Goal: Task Accomplishment & Management: Complete application form

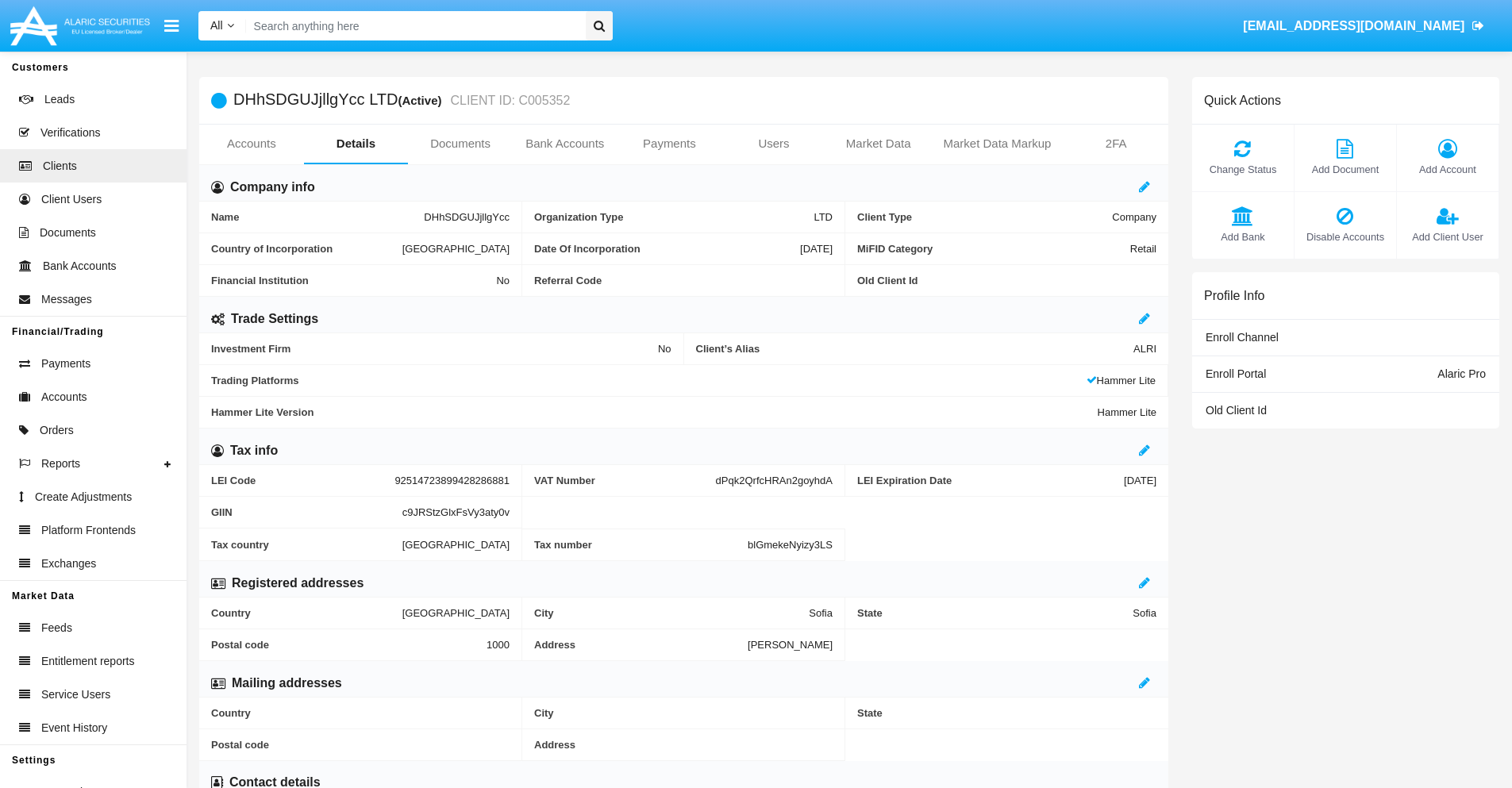
click at [564, 144] on link "Bank Accounts" at bounding box center [565, 144] width 105 height 38
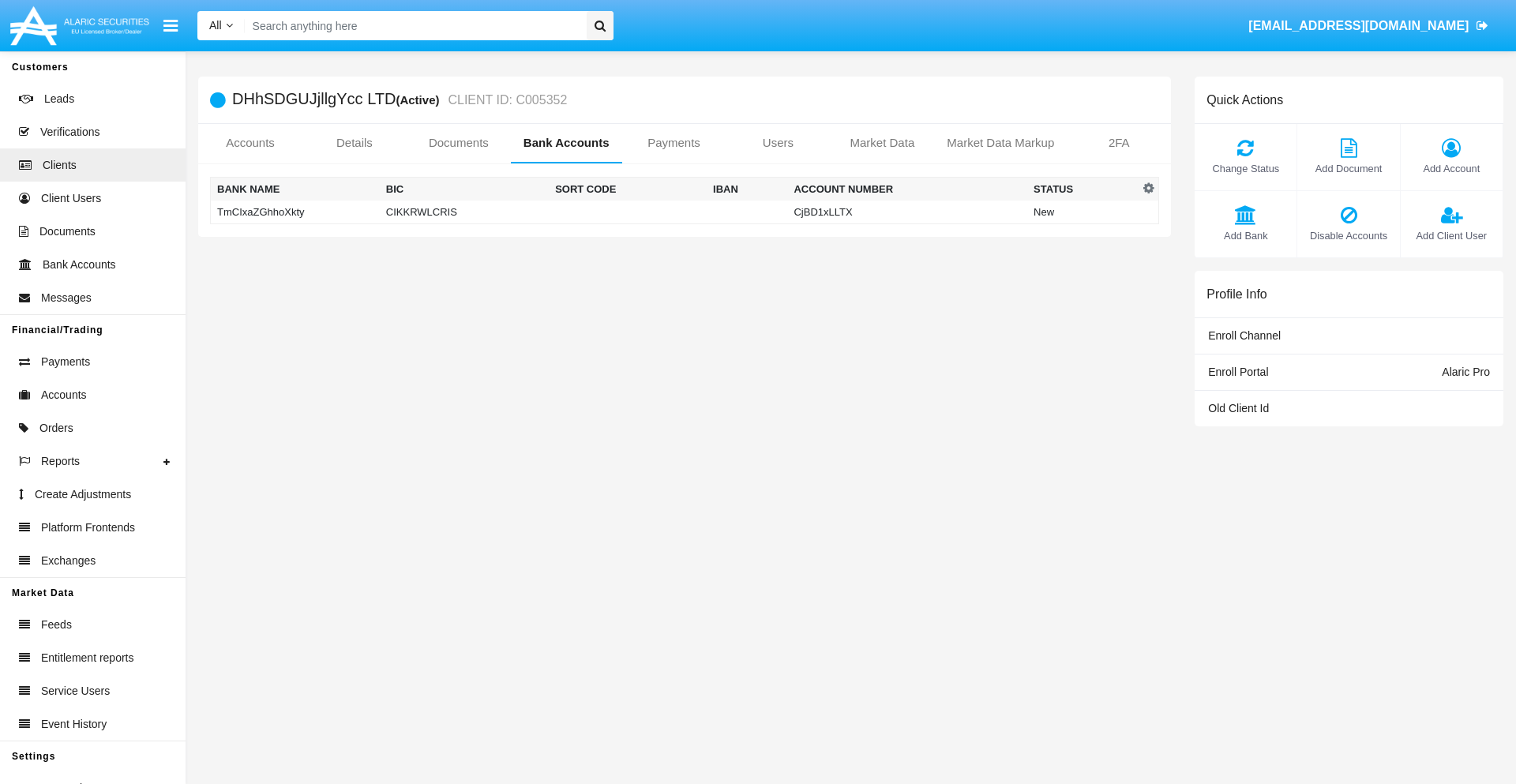
click at [294, 211] on td "TmCIxaZGhhoXkty" at bounding box center [295, 212] width 169 height 24
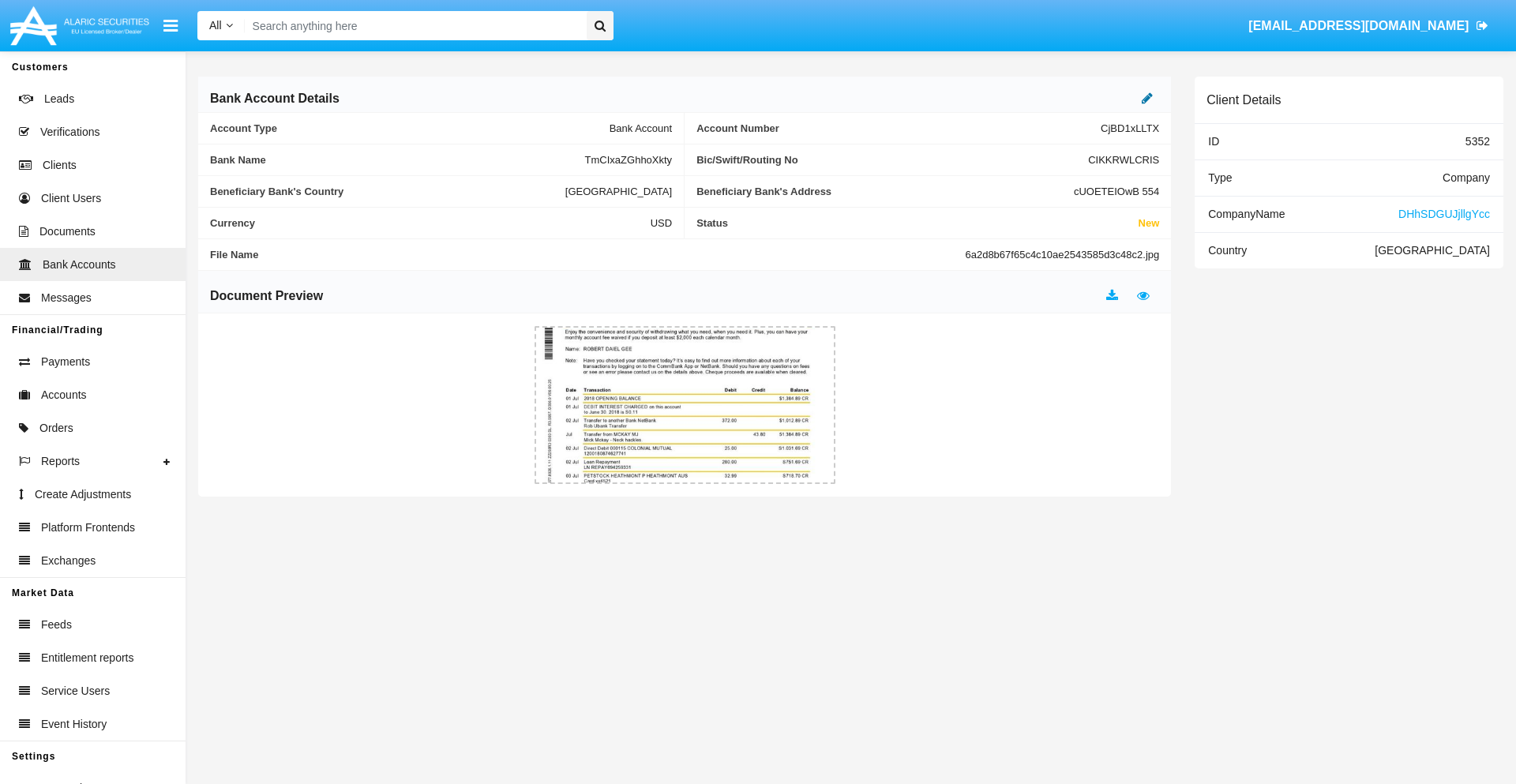
click at [1147, 97] on icon at bounding box center [1147, 98] width 11 height 13
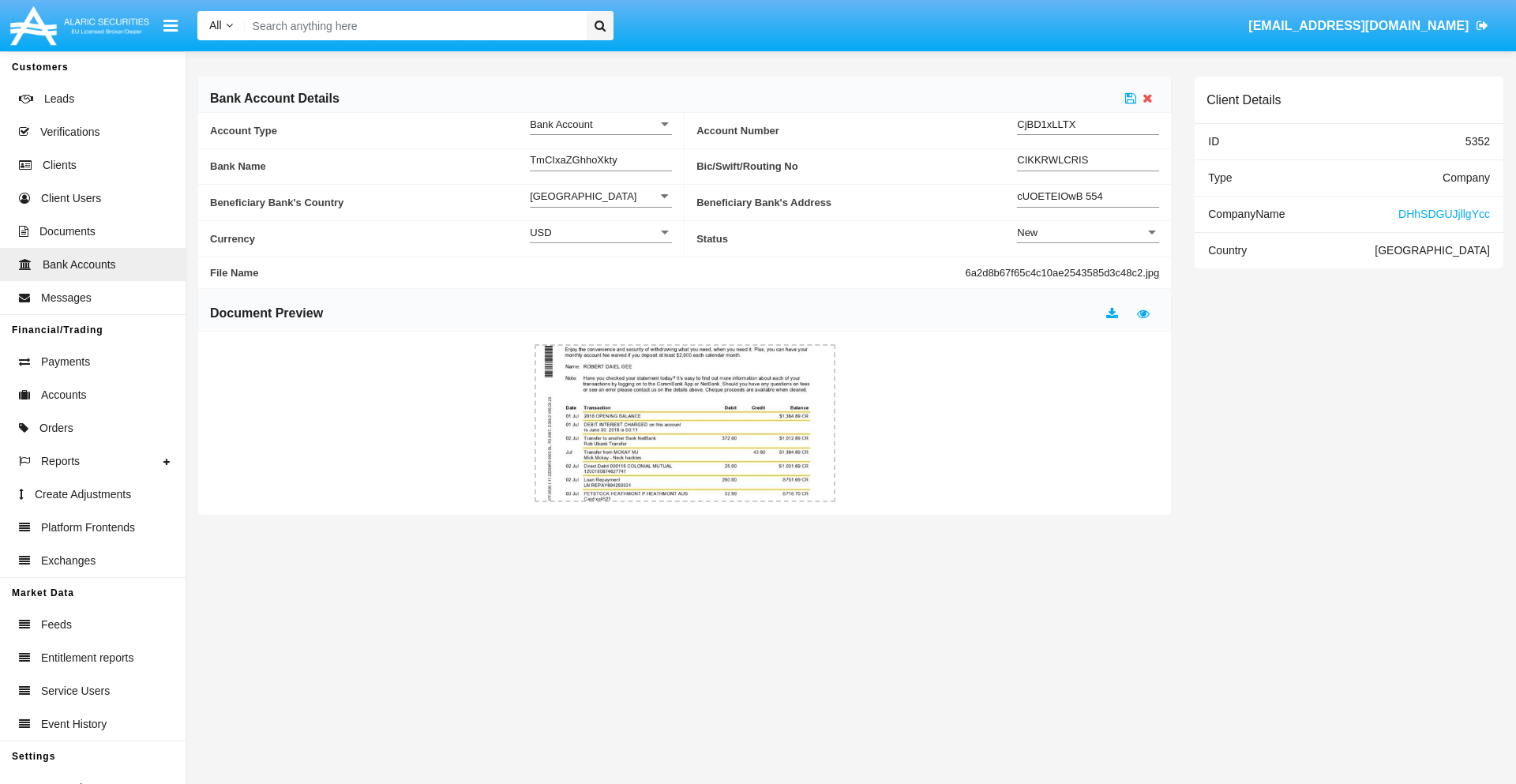
click at [1088, 232] on div "New" at bounding box center [1081, 232] width 128 height 14
click at [1088, 271] on span "Active" at bounding box center [1088, 272] width 142 height 31
click at [1131, 97] on icon at bounding box center [1131, 98] width 11 height 13
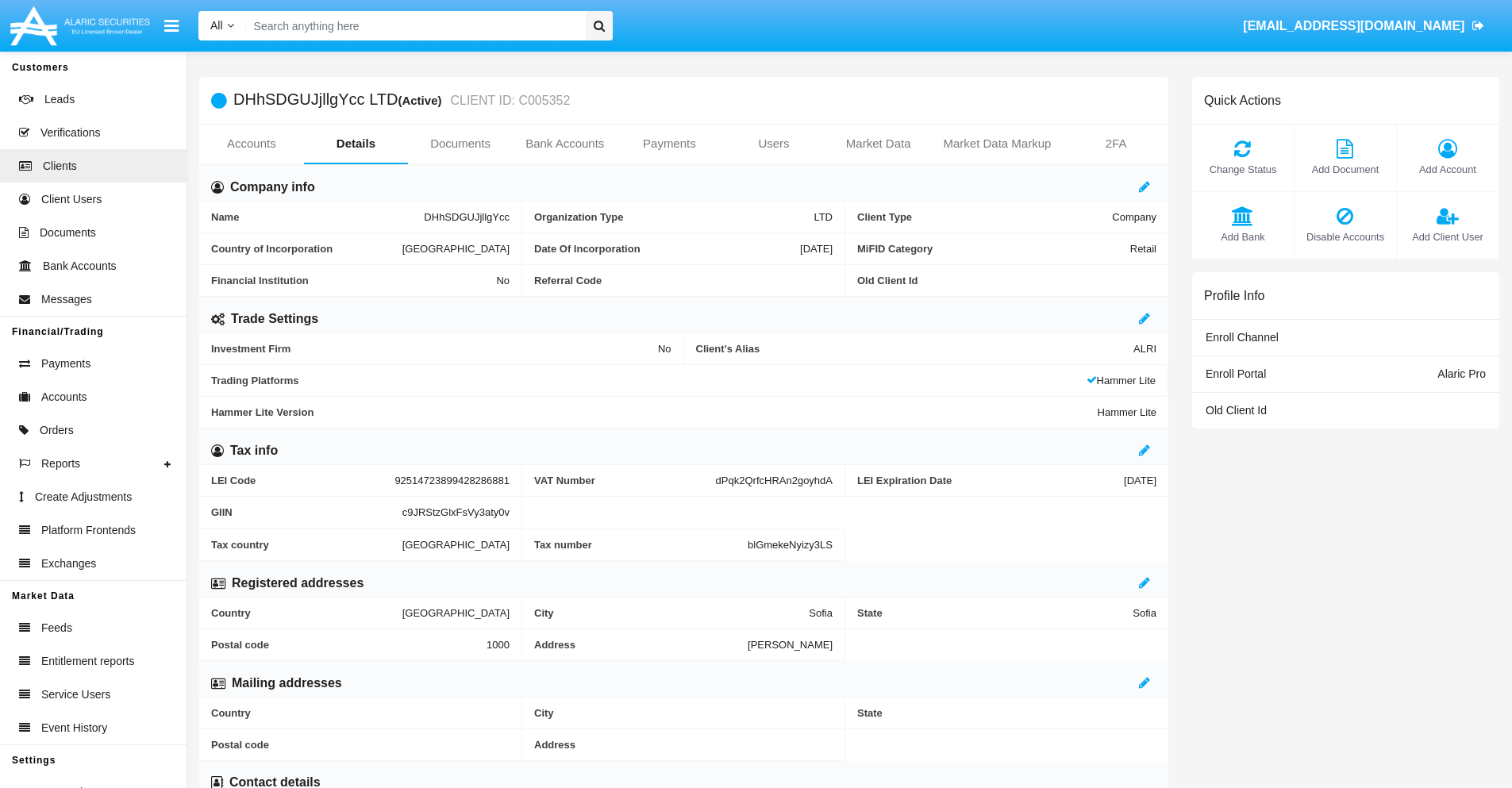
click at [564, 144] on link "Bank Accounts" at bounding box center [565, 144] width 105 height 38
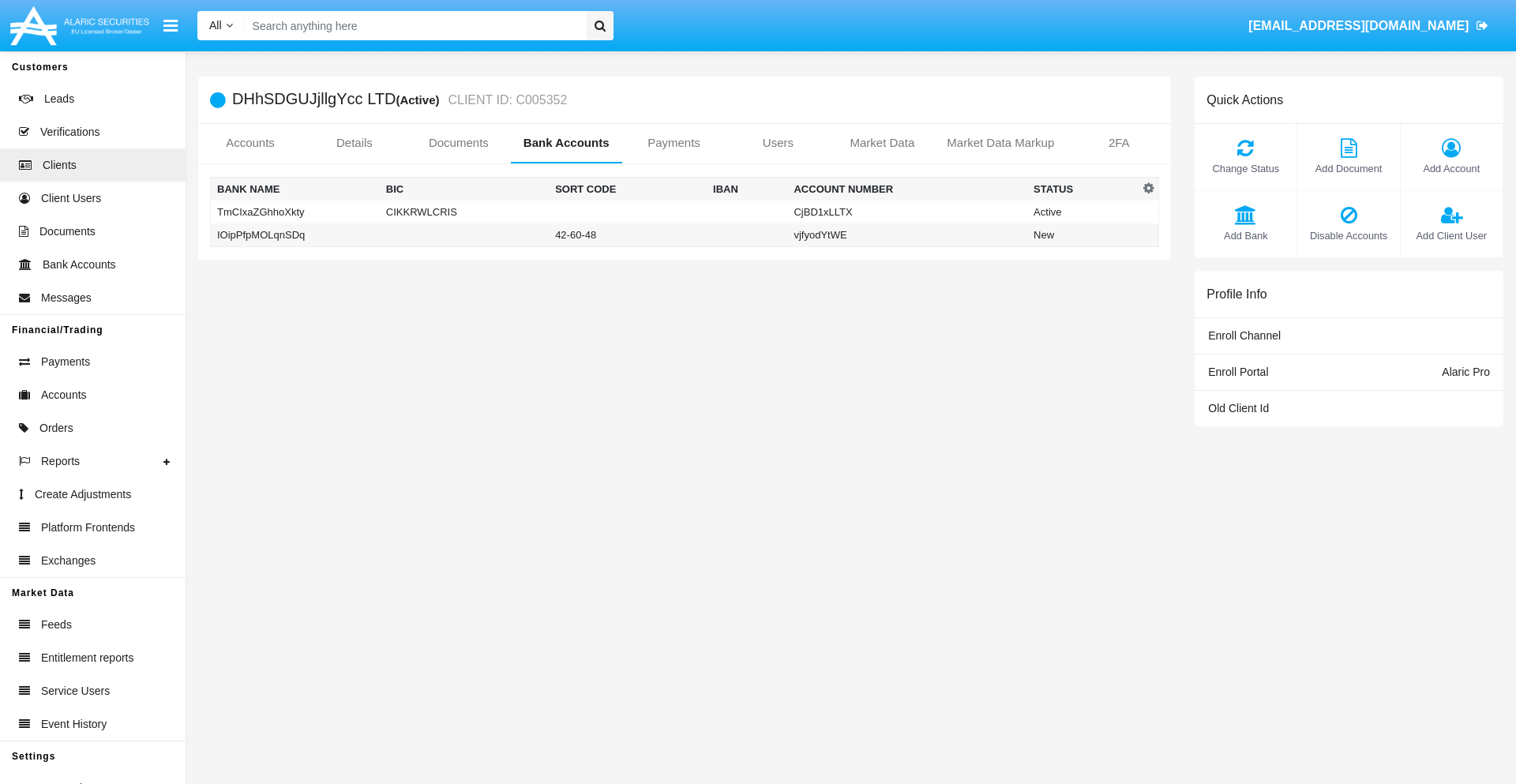
click at [294, 235] on td "IOipPfpMOLqnSDq" at bounding box center [295, 235] width 169 height 24
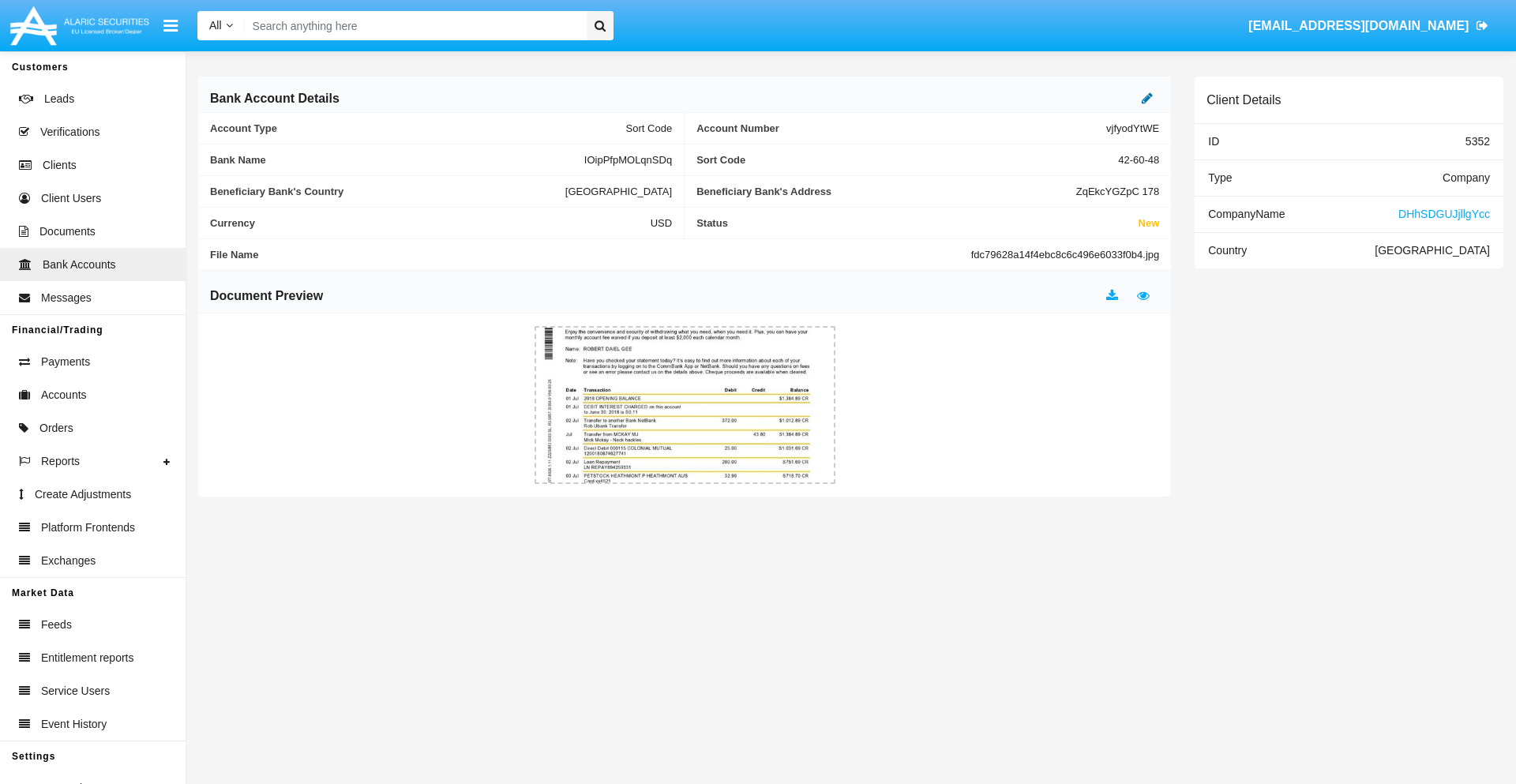
click at [1147, 97] on icon at bounding box center [1147, 98] width 11 height 13
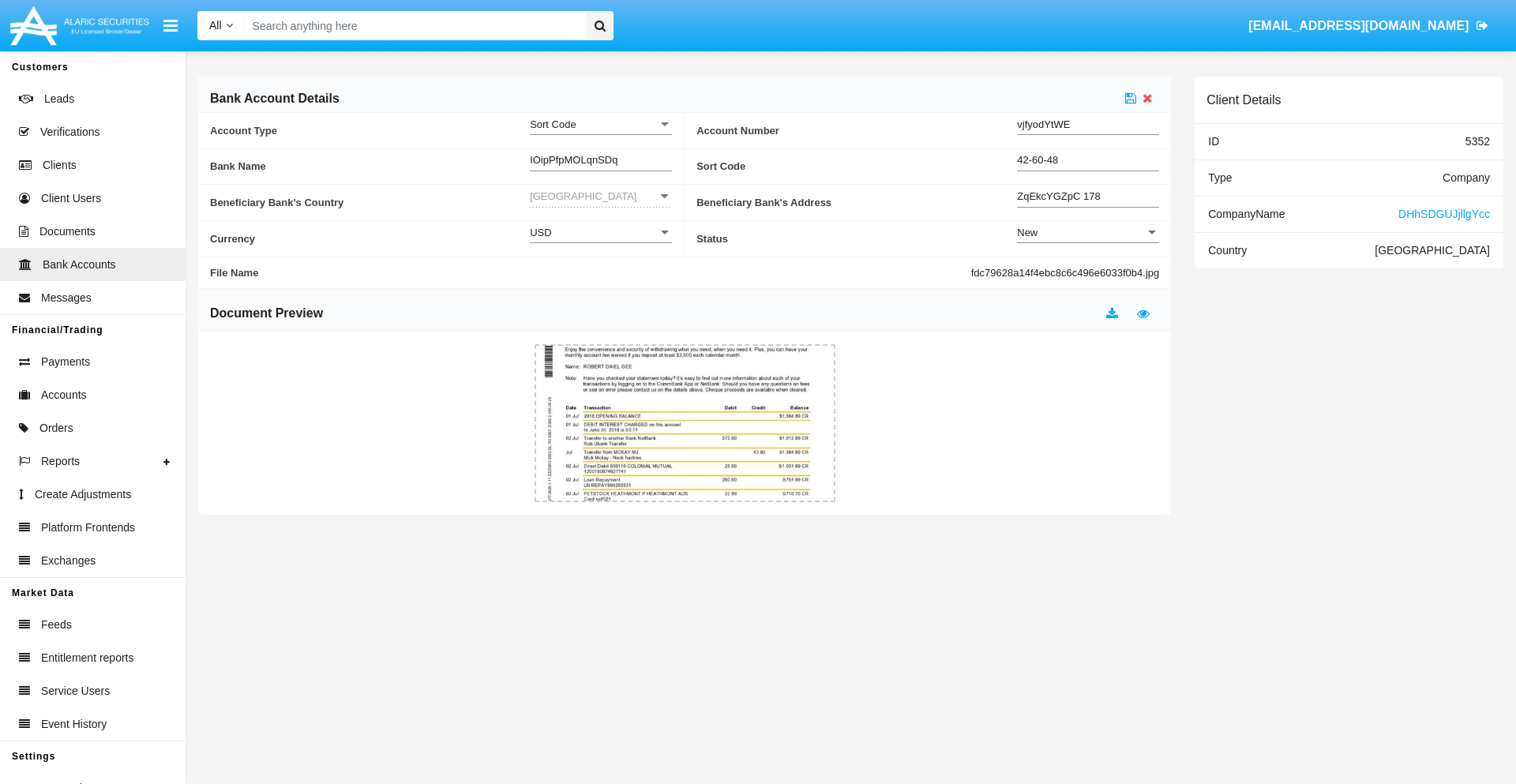
click at [1088, 232] on div "New" at bounding box center [1081, 232] width 128 height 14
click at [1088, 271] on span "Active" at bounding box center [1088, 272] width 142 height 31
click at [1131, 97] on icon at bounding box center [1131, 98] width 11 height 13
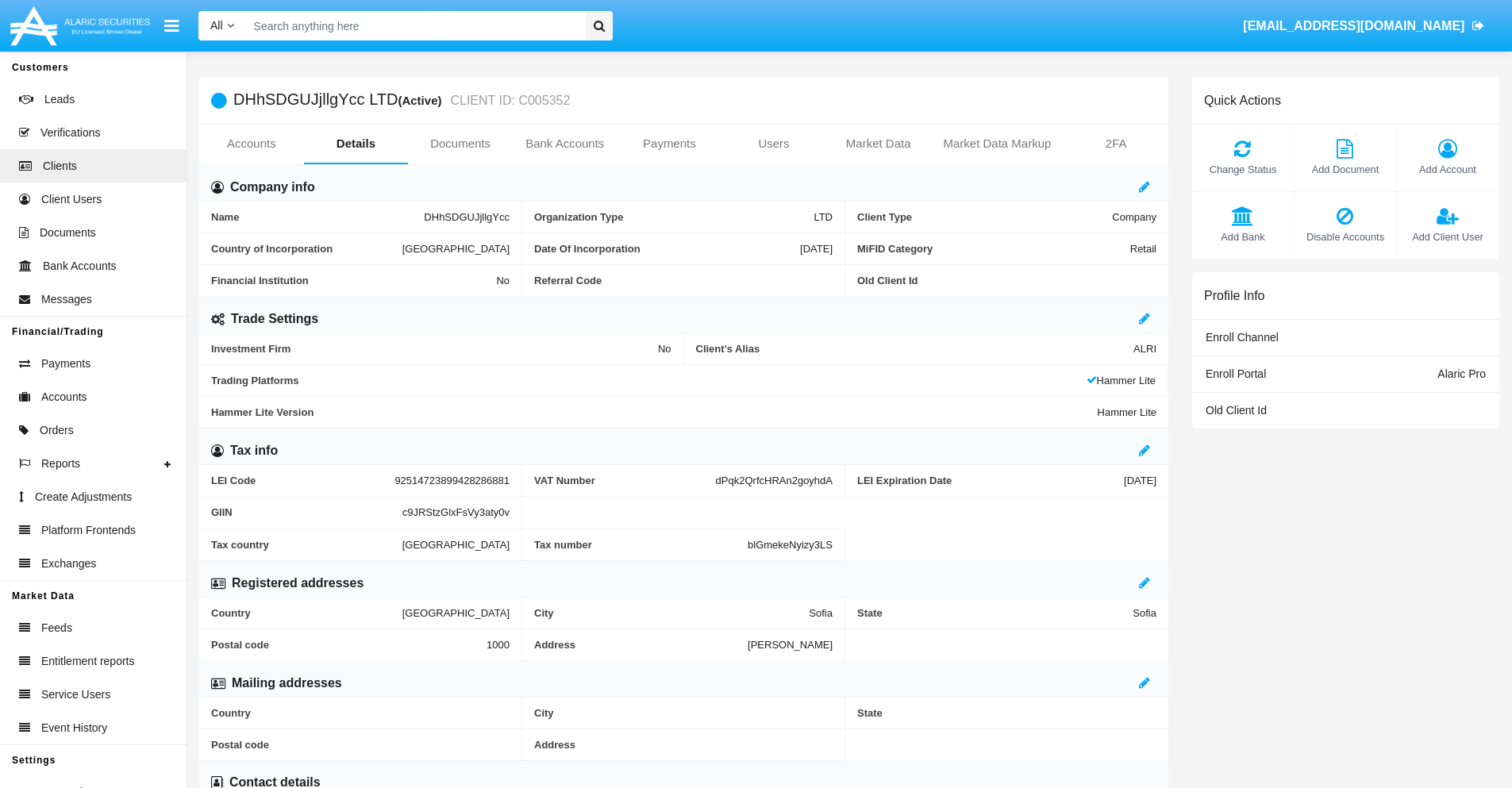
click at [1242, 237] on span "Add Bank" at bounding box center [1242, 237] width 86 height 15
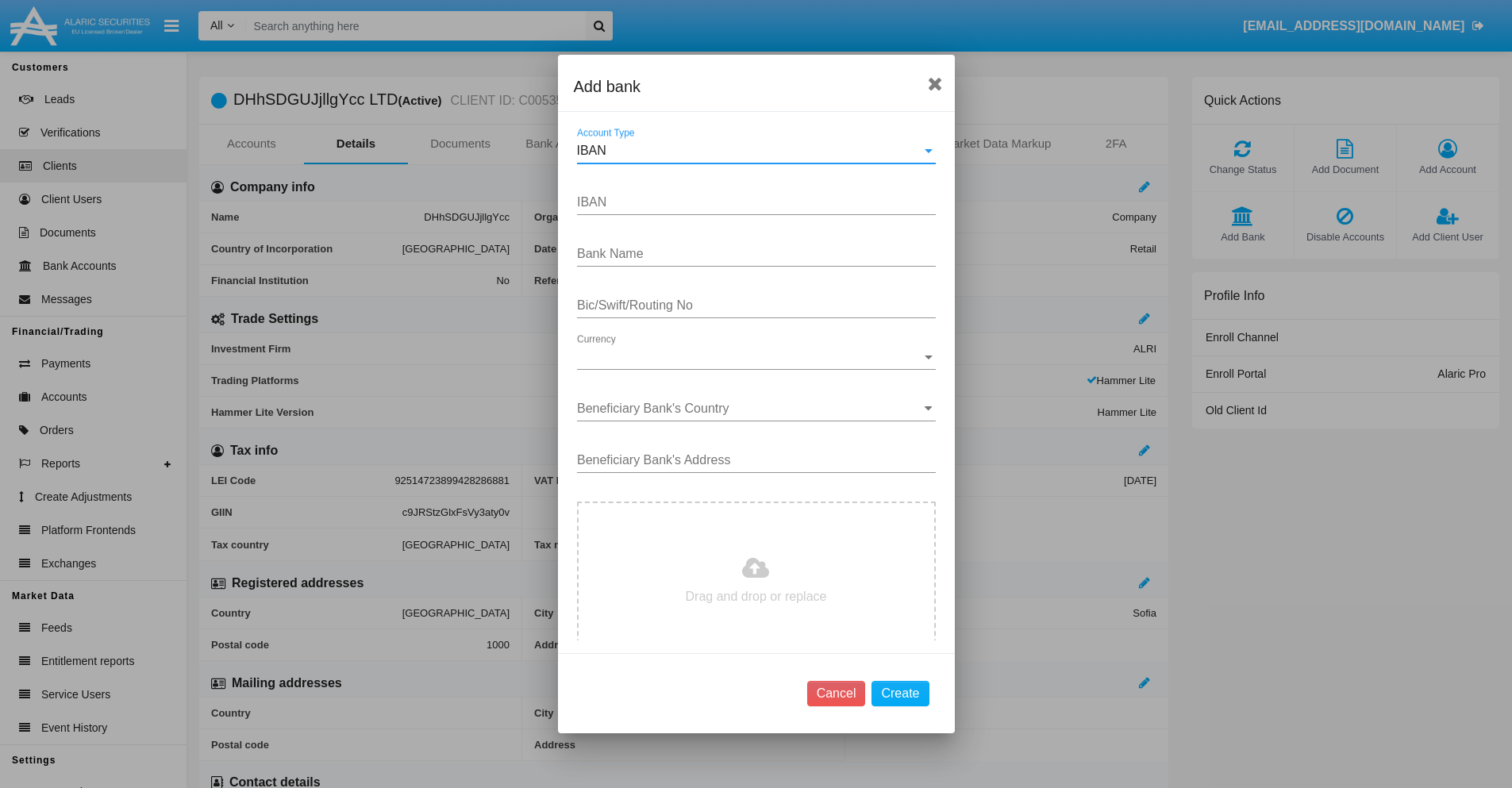
click at [750, 151] on div "IBAN" at bounding box center [749, 150] width 345 height 14
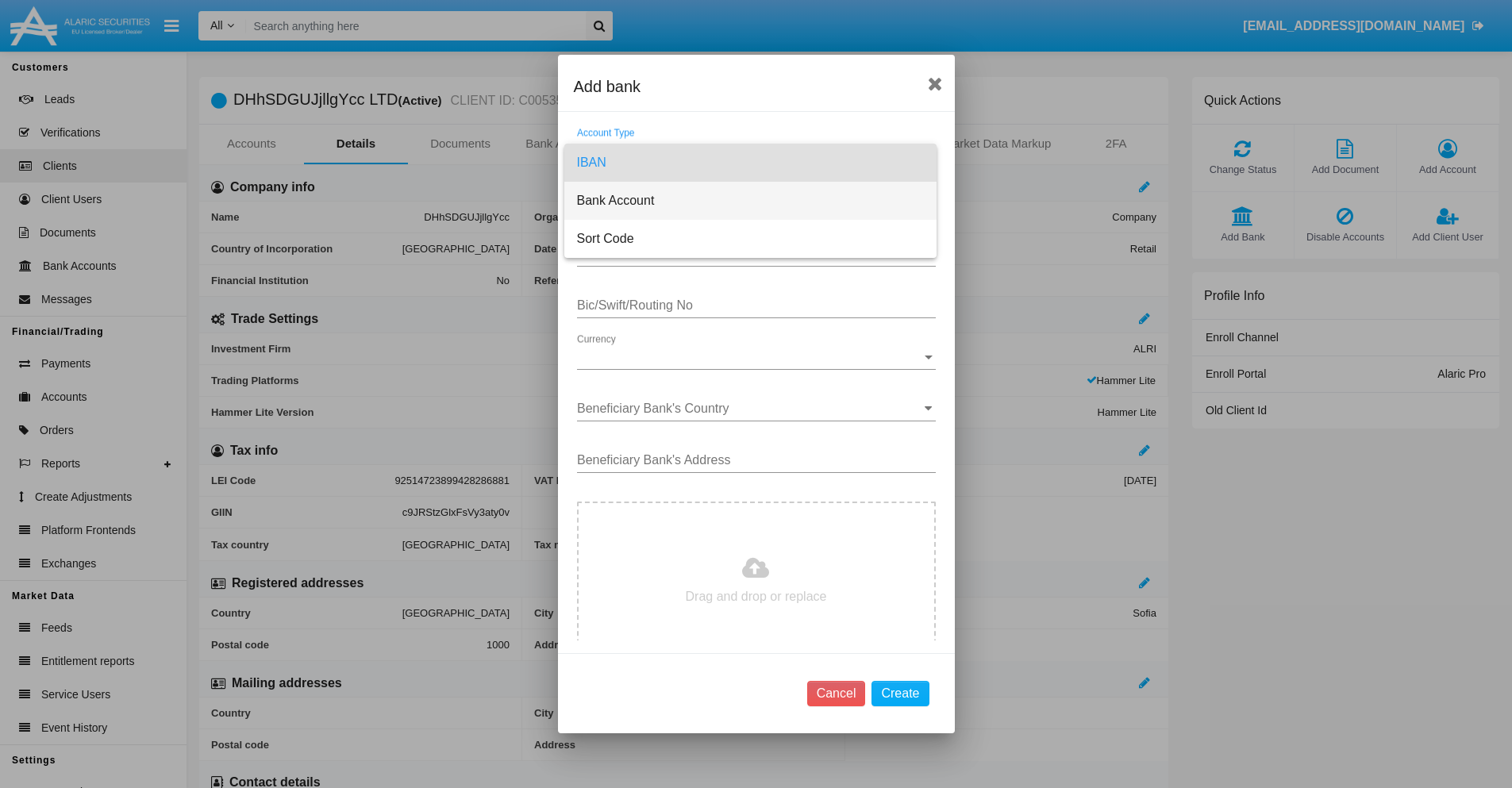
click at [750, 201] on span "Bank Account" at bounding box center [750, 201] width 347 height 38
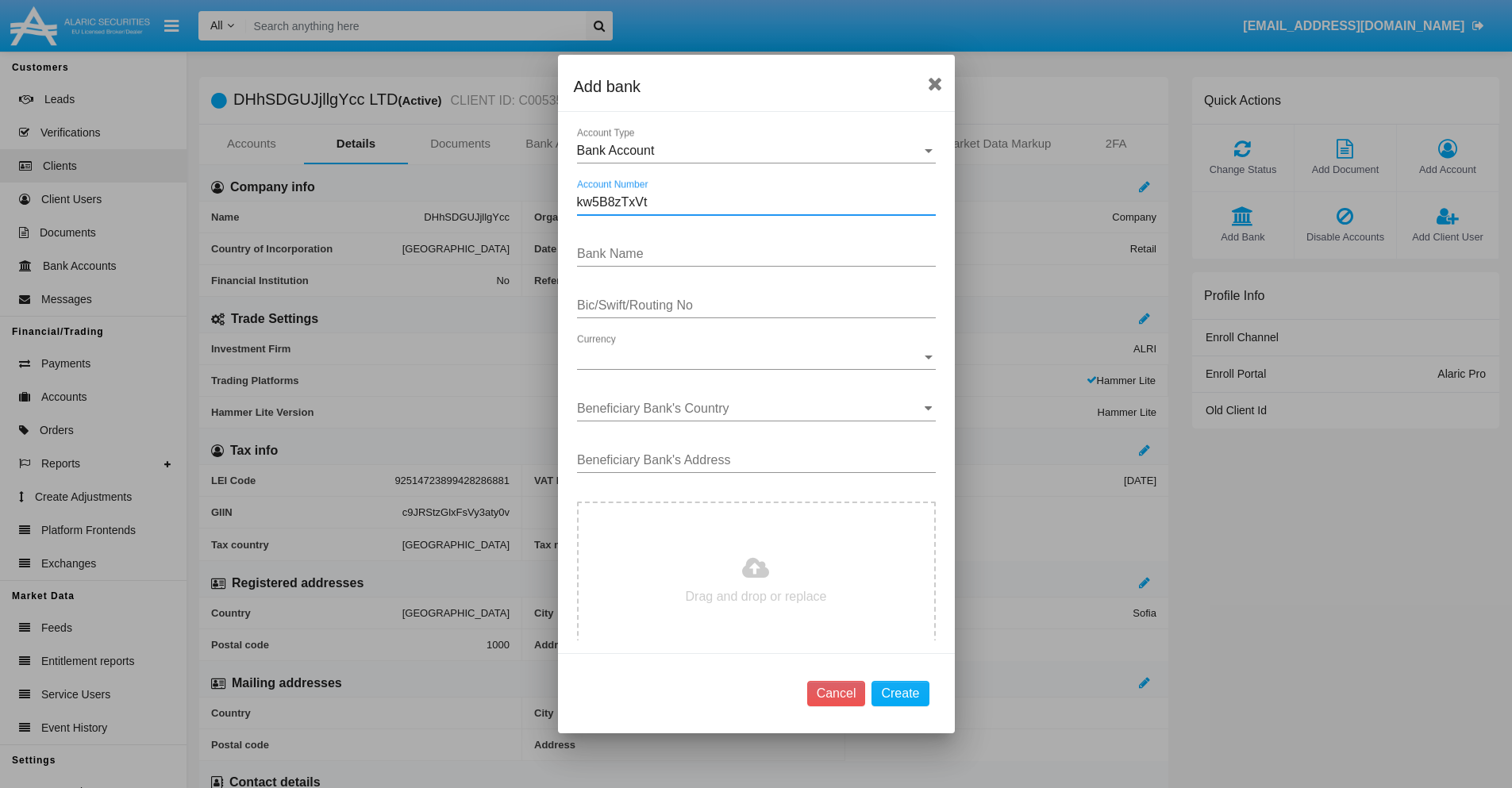
type input "kw5B8zTxVt"
type input "EWDfAyHPEDmiMoq"
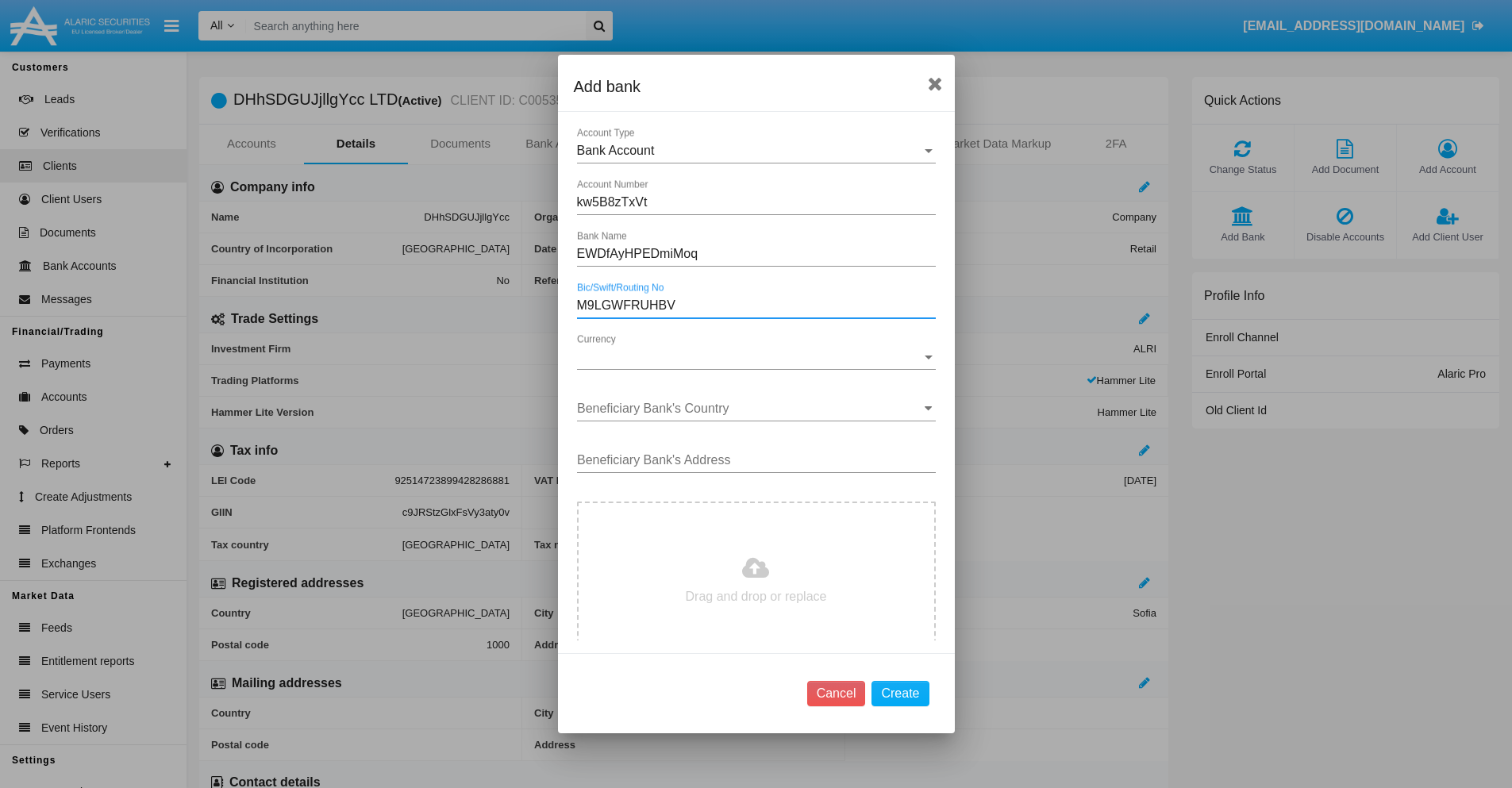
type input "M9LGWFRUHBV"
click at [750, 357] on span "Currency" at bounding box center [749, 357] width 345 height 14
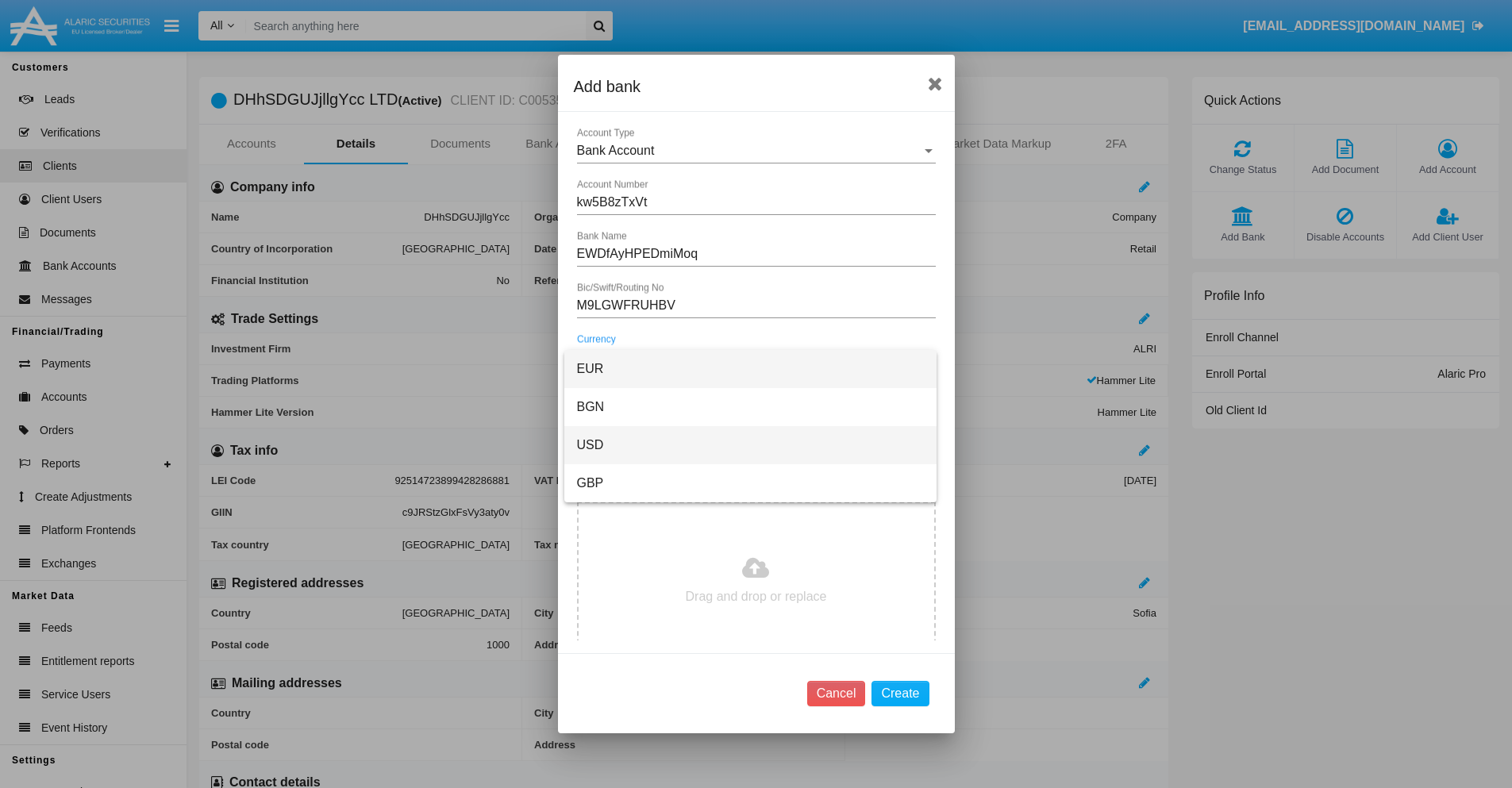
click at [750, 445] on span "USD" at bounding box center [750, 445] width 347 height 38
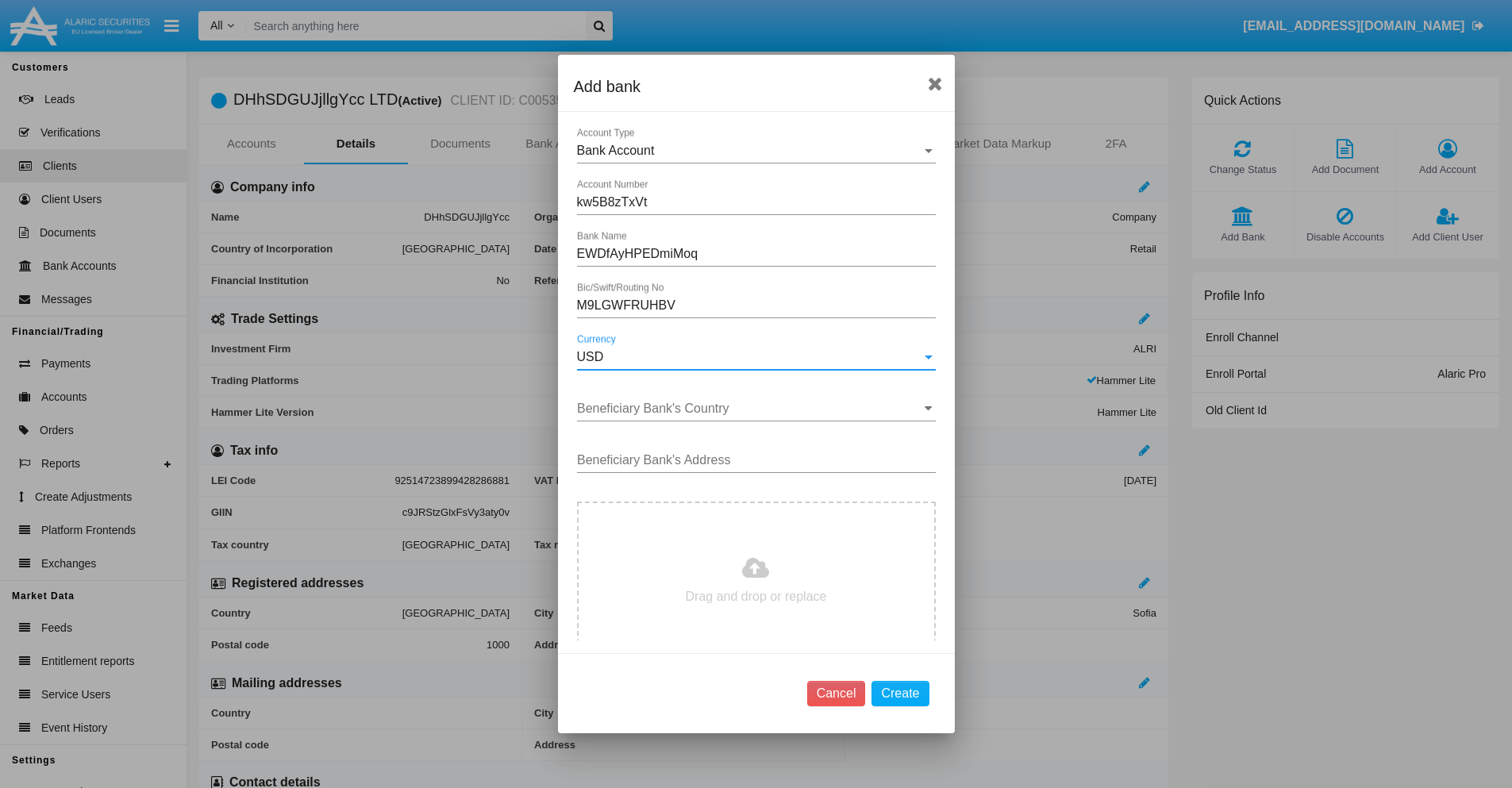
click at [750, 408] on input "Beneficiary Bank's Country" at bounding box center [756, 408] width 359 height 14
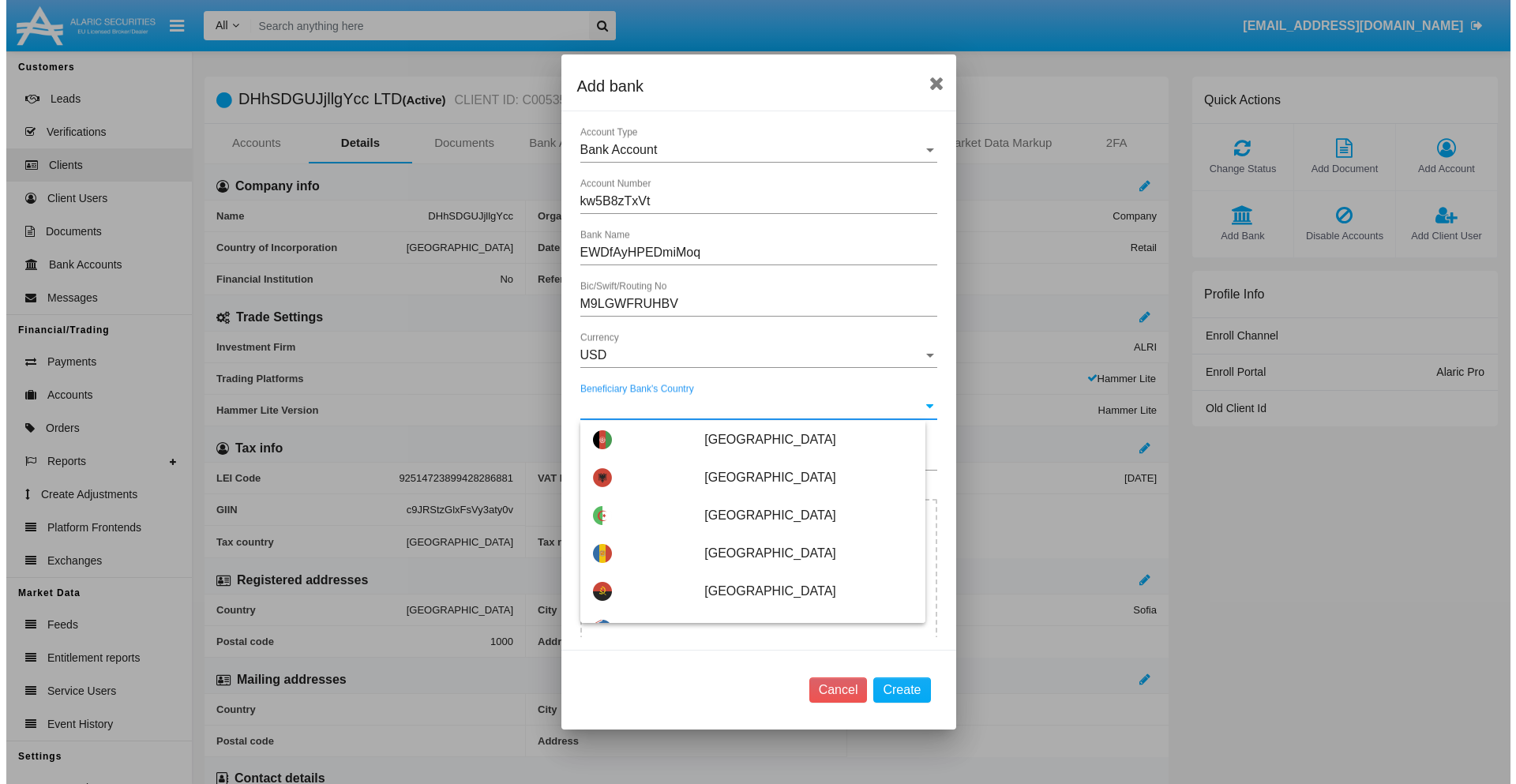
scroll to position [1086, 0]
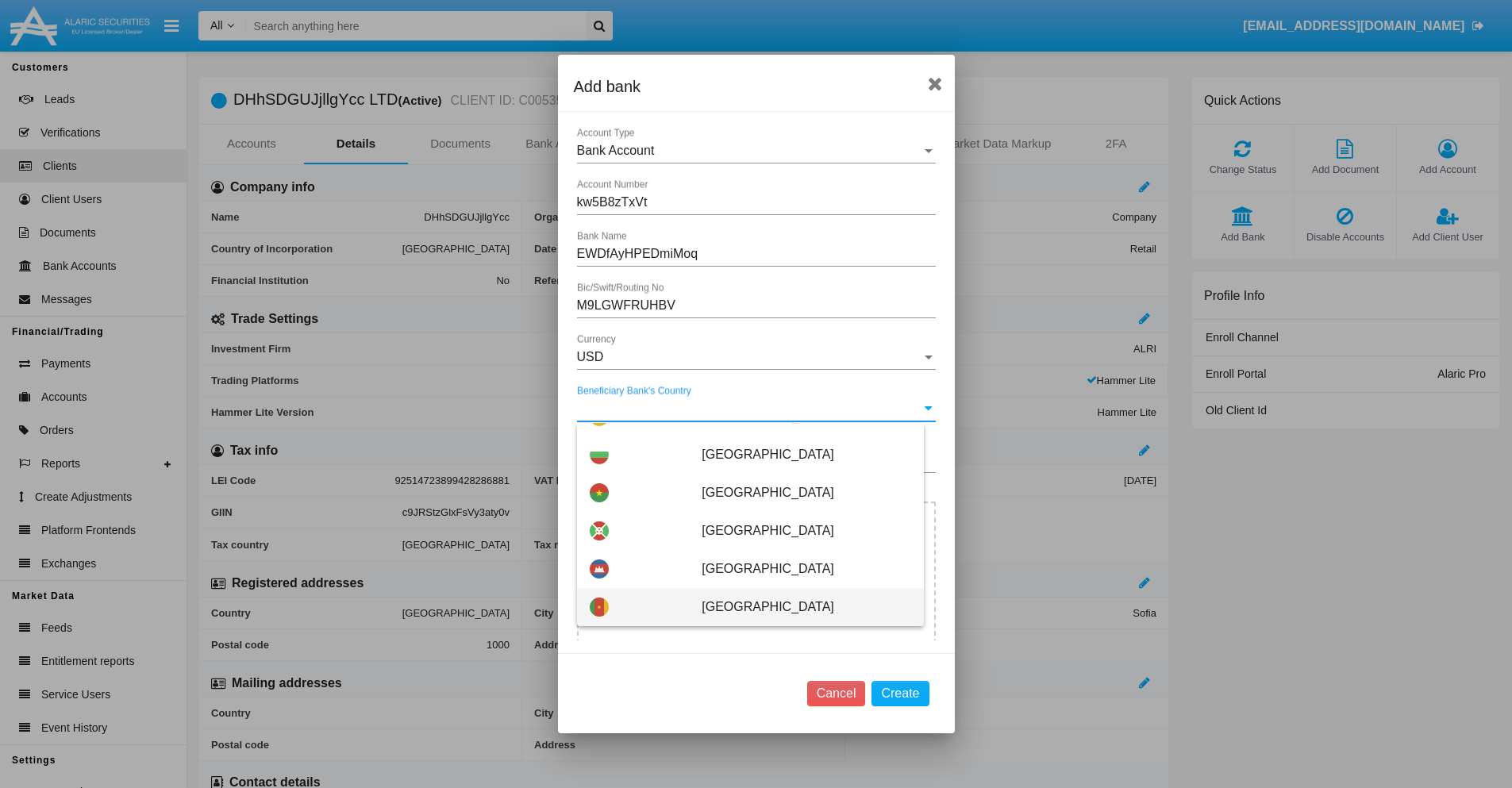
click at [798, 607] on span "Cameroon" at bounding box center [806, 607] width 209 height 38
type input "Cameroon"
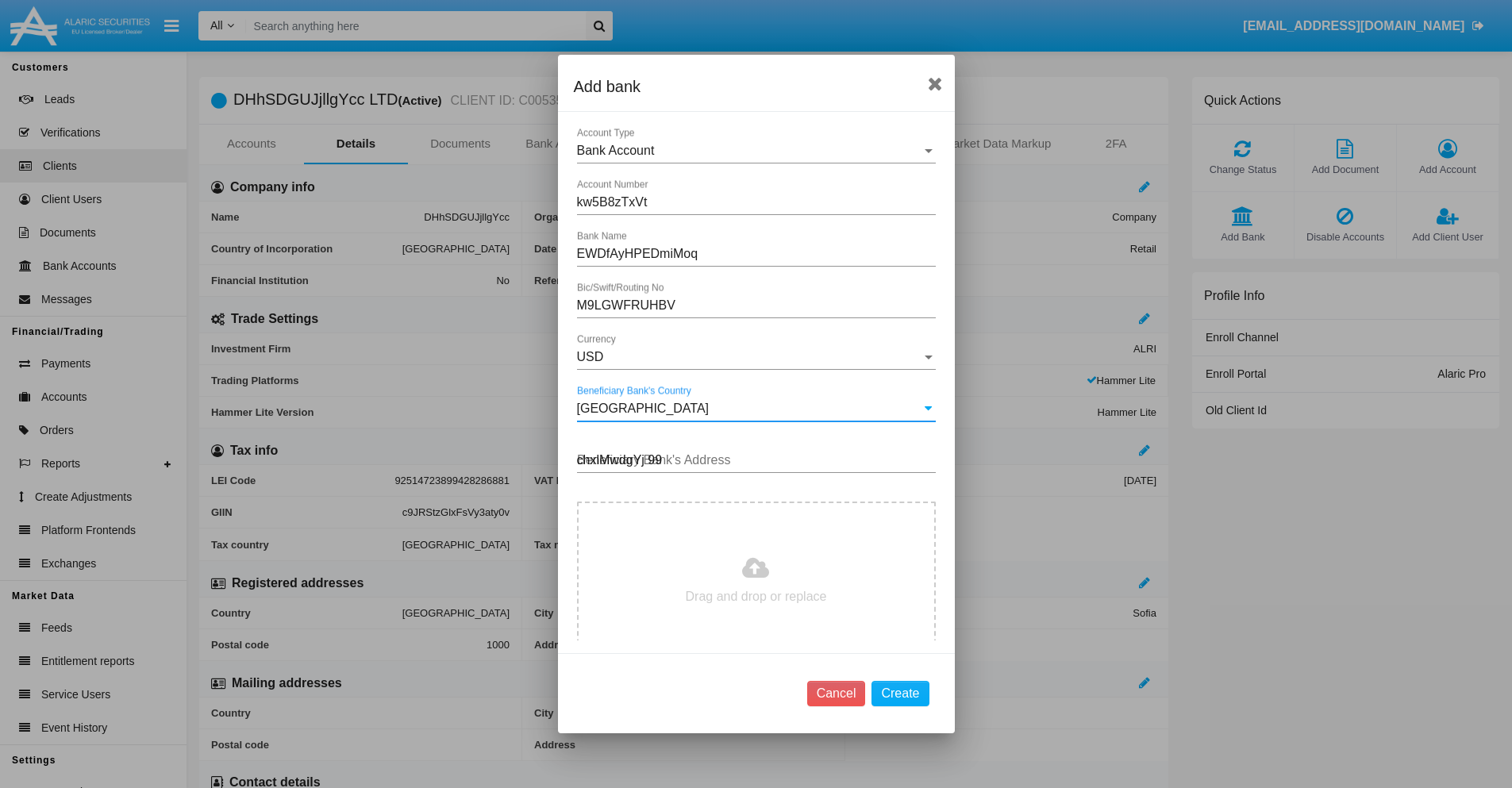
type input "chxlMwdgYj 991"
type input "C:\fakepath\bank-statement.png"
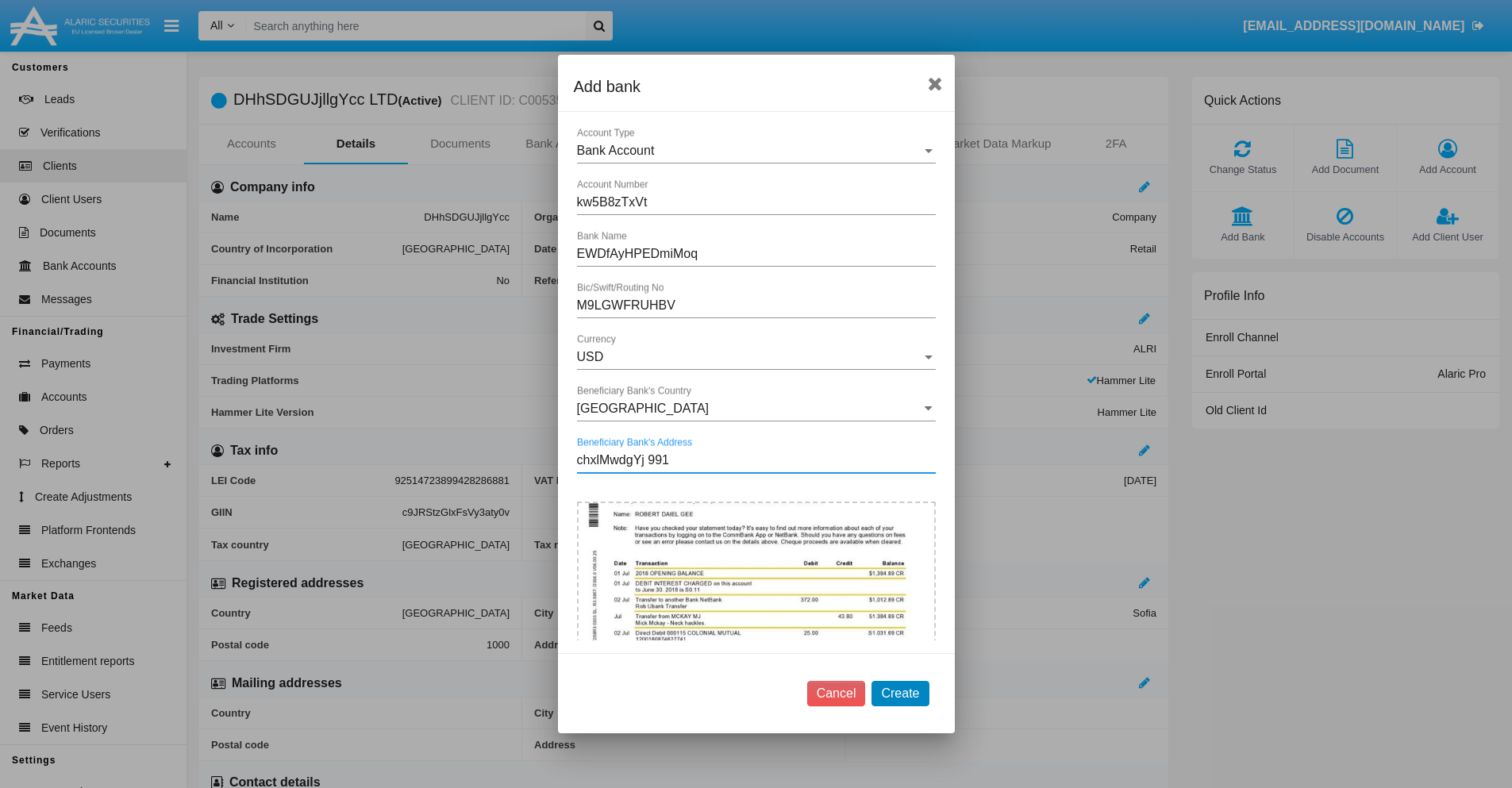
click at [900, 692] on button "Create" at bounding box center [900, 693] width 57 height 25
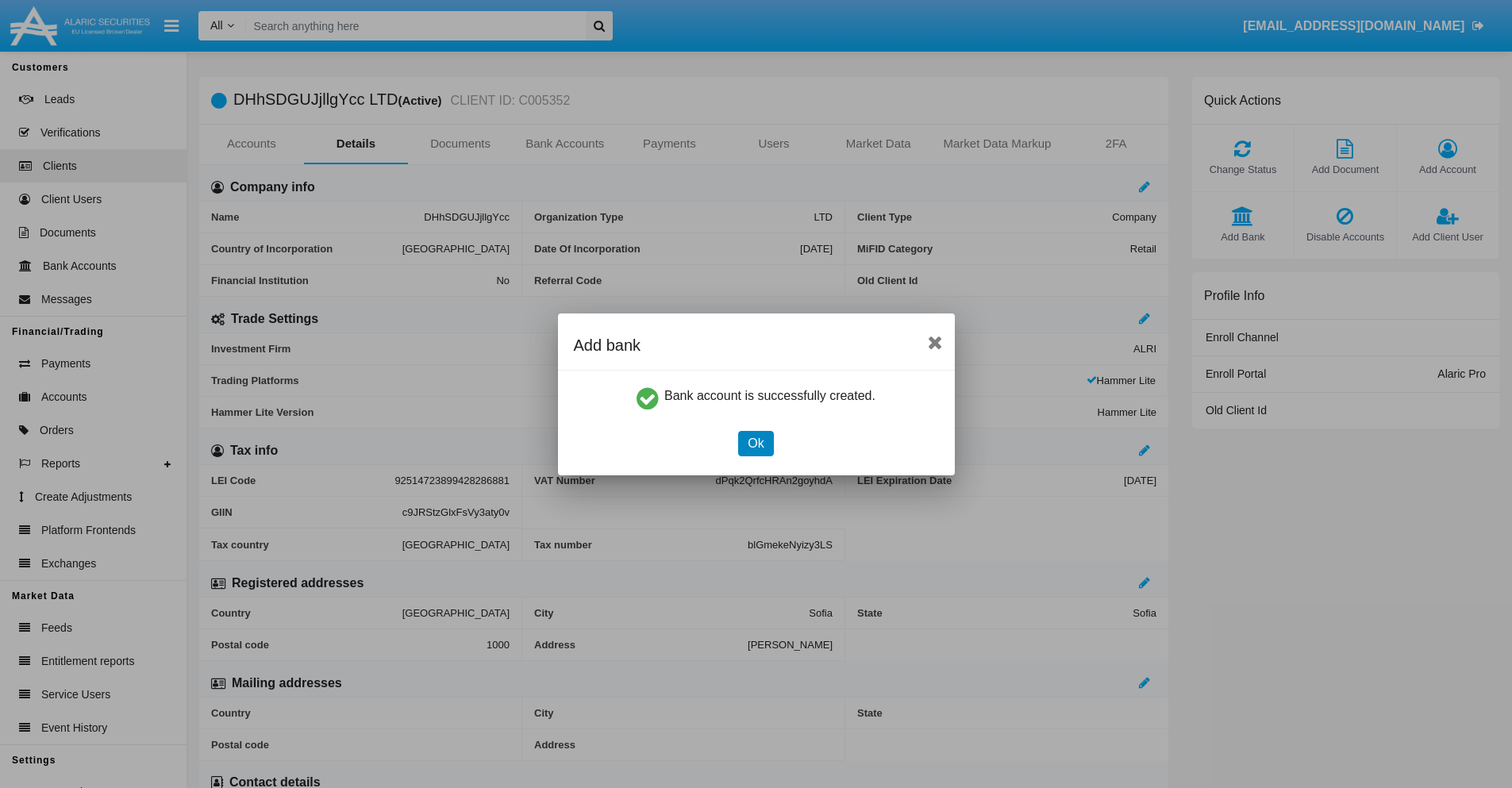
click at [756, 443] on button "Ok" at bounding box center [756, 443] width 35 height 25
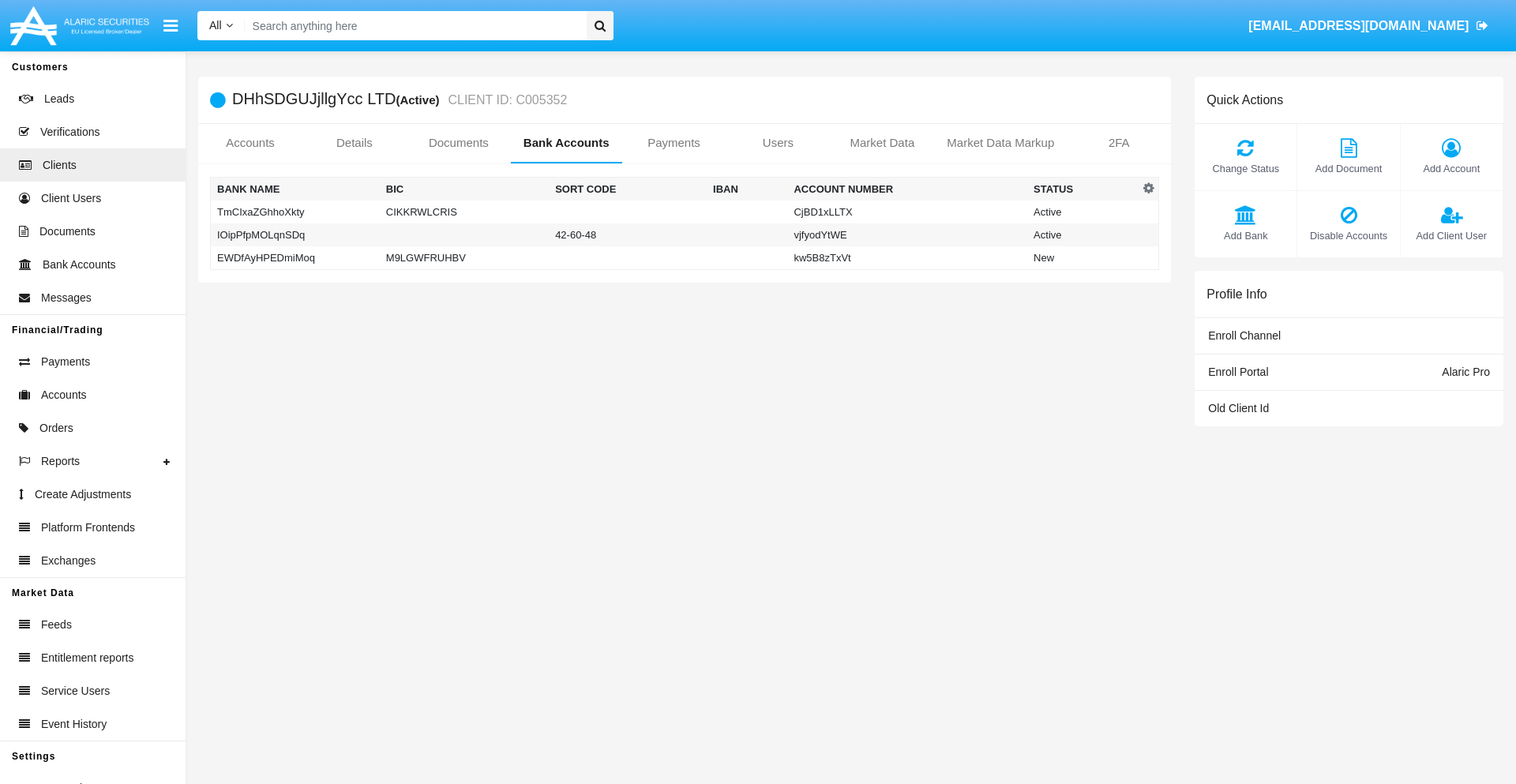
click at [294, 258] on td "EWDfAyHPEDmiMoq" at bounding box center [295, 258] width 169 height 24
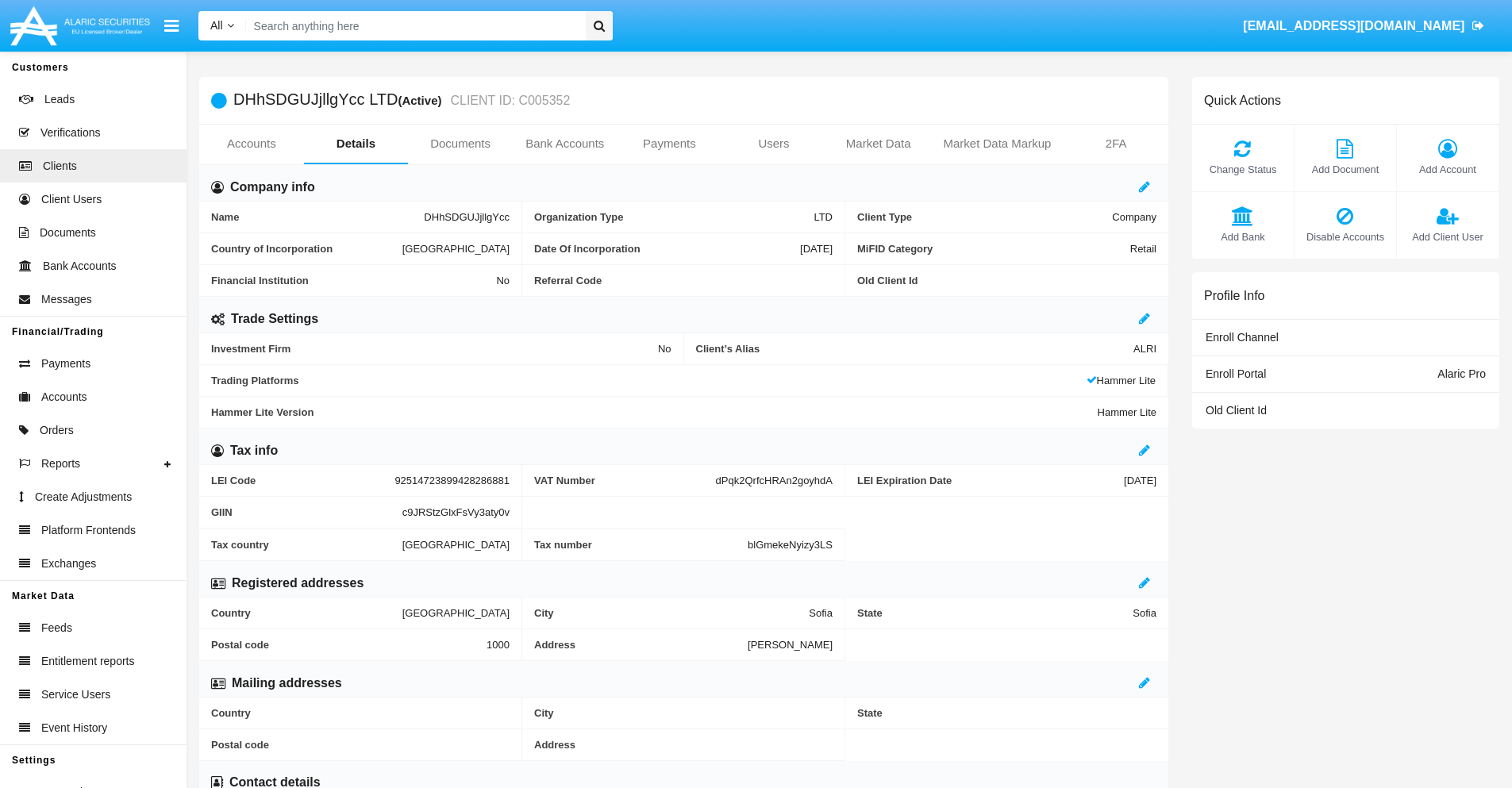
click at [1242, 237] on span "Add Bank" at bounding box center [1242, 237] width 86 height 15
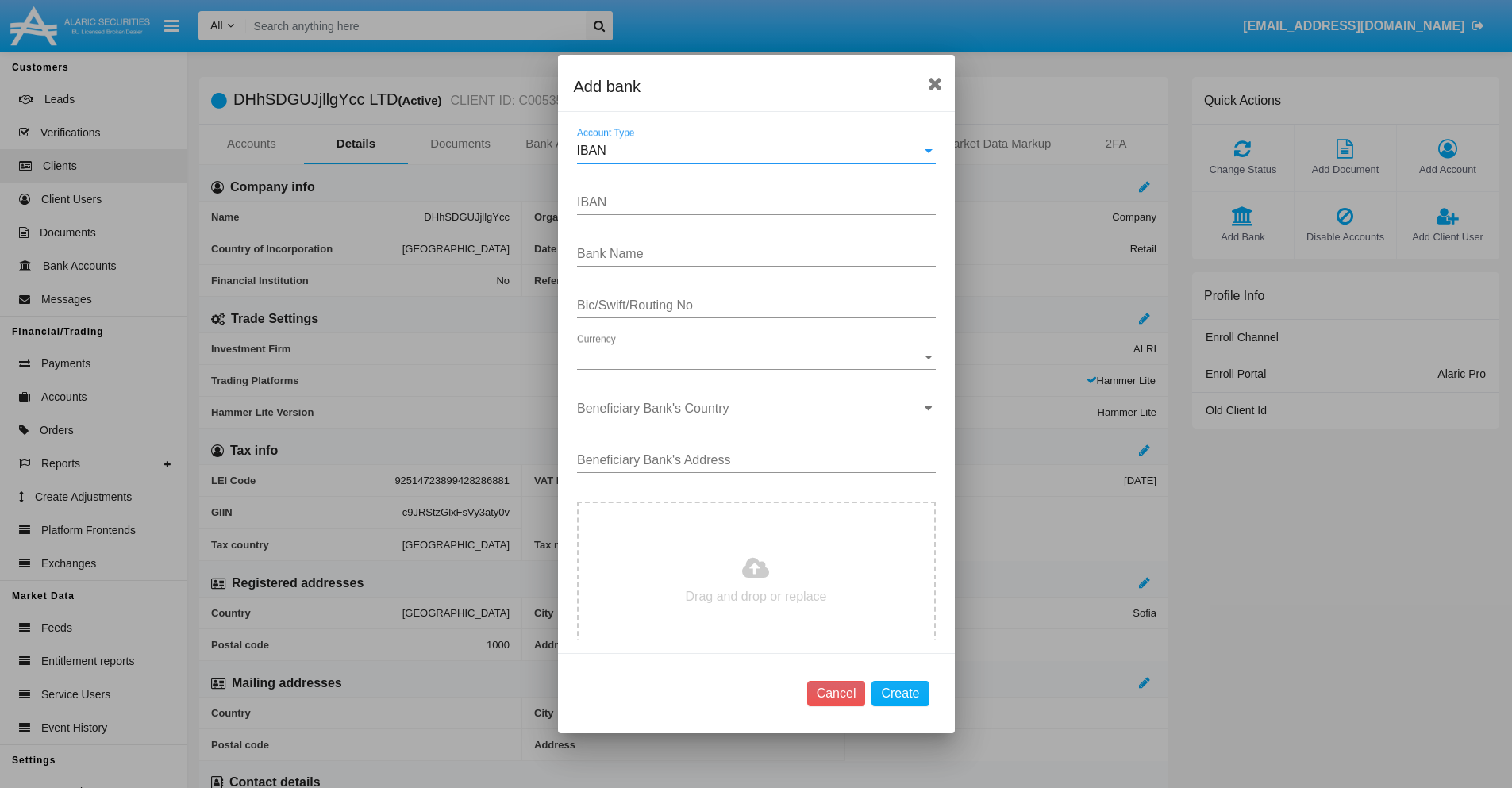
click at [750, 151] on div "IBAN" at bounding box center [749, 150] width 345 height 14
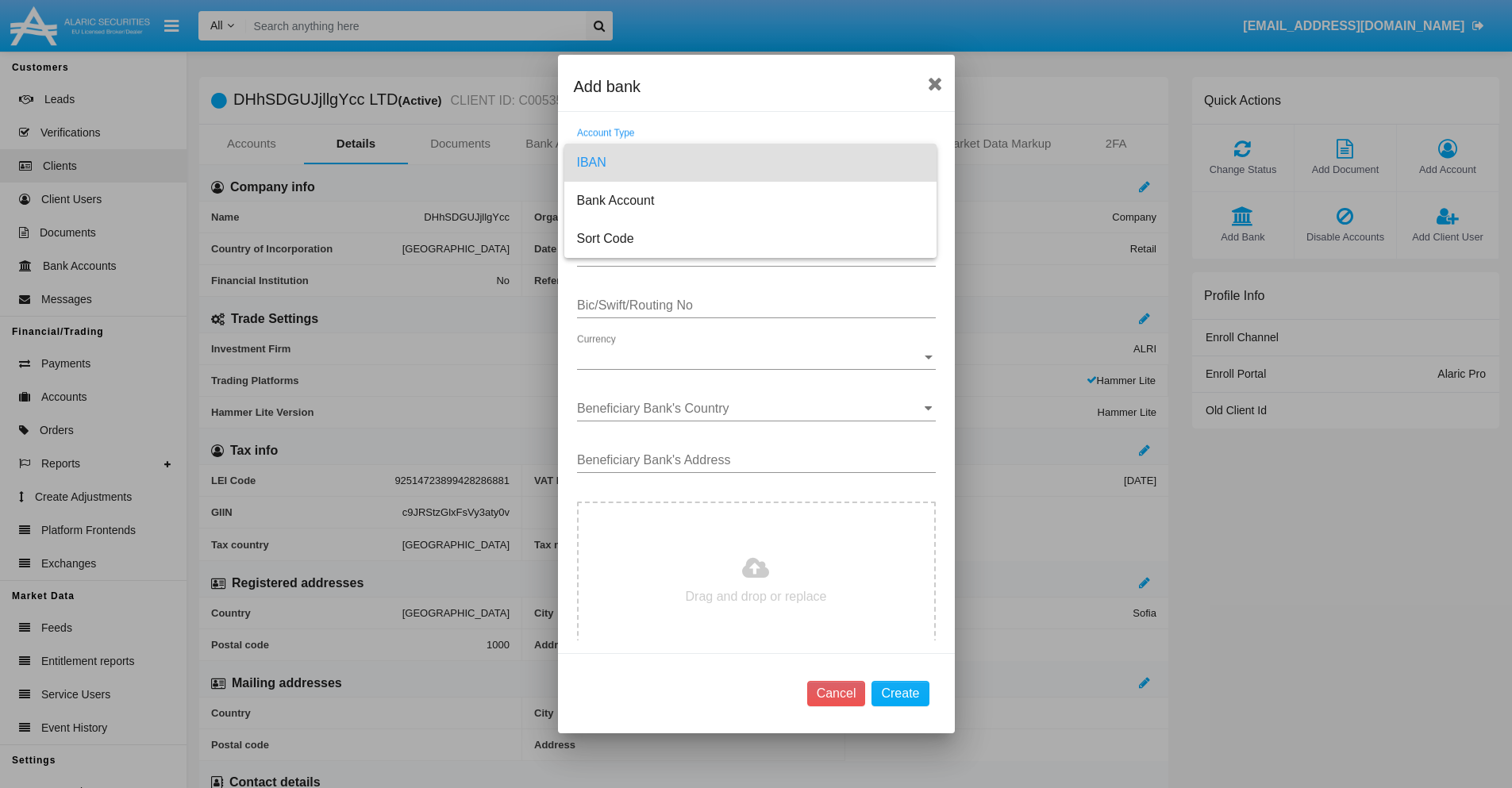
click at [750, 162] on span "IBAN" at bounding box center [750, 162] width 347 height 38
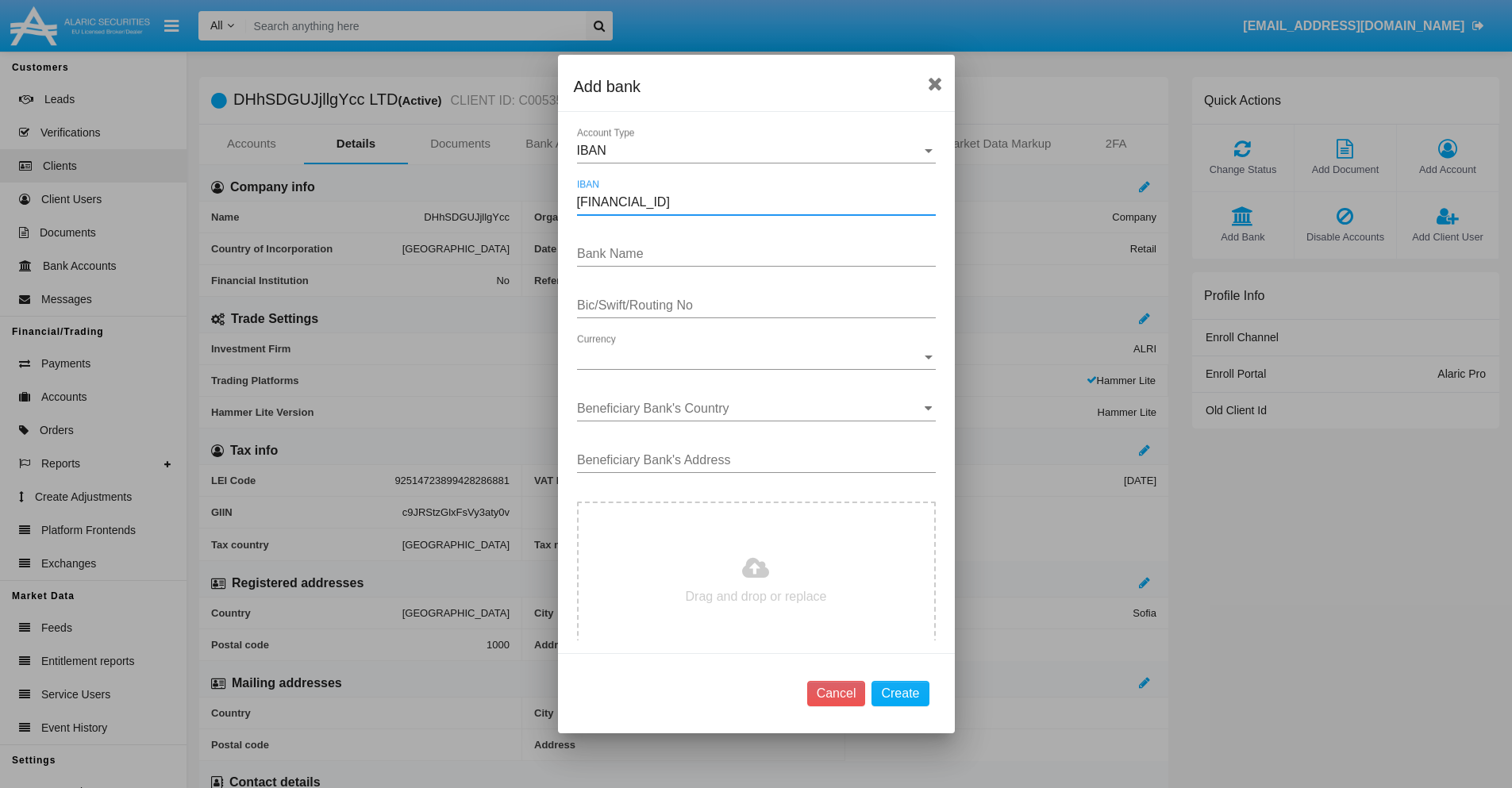
type input "[FINANCIAL_ID]"
type input "eUNMGuQHLuTJGNy"
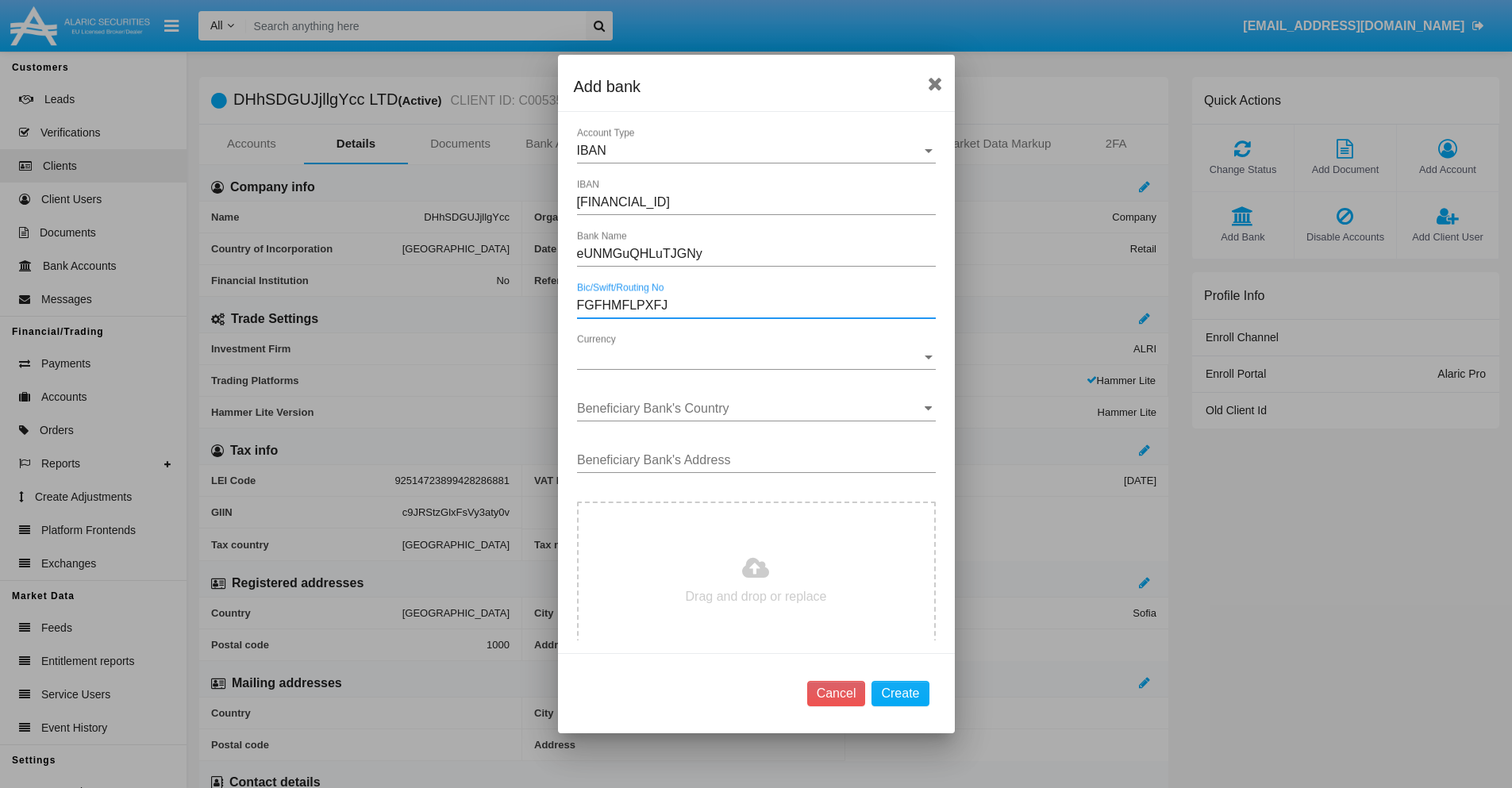
type input "FGFHMFLPXFJ"
click at [750, 357] on span "Currency" at bounding box center [749, 357] width 345 height 14
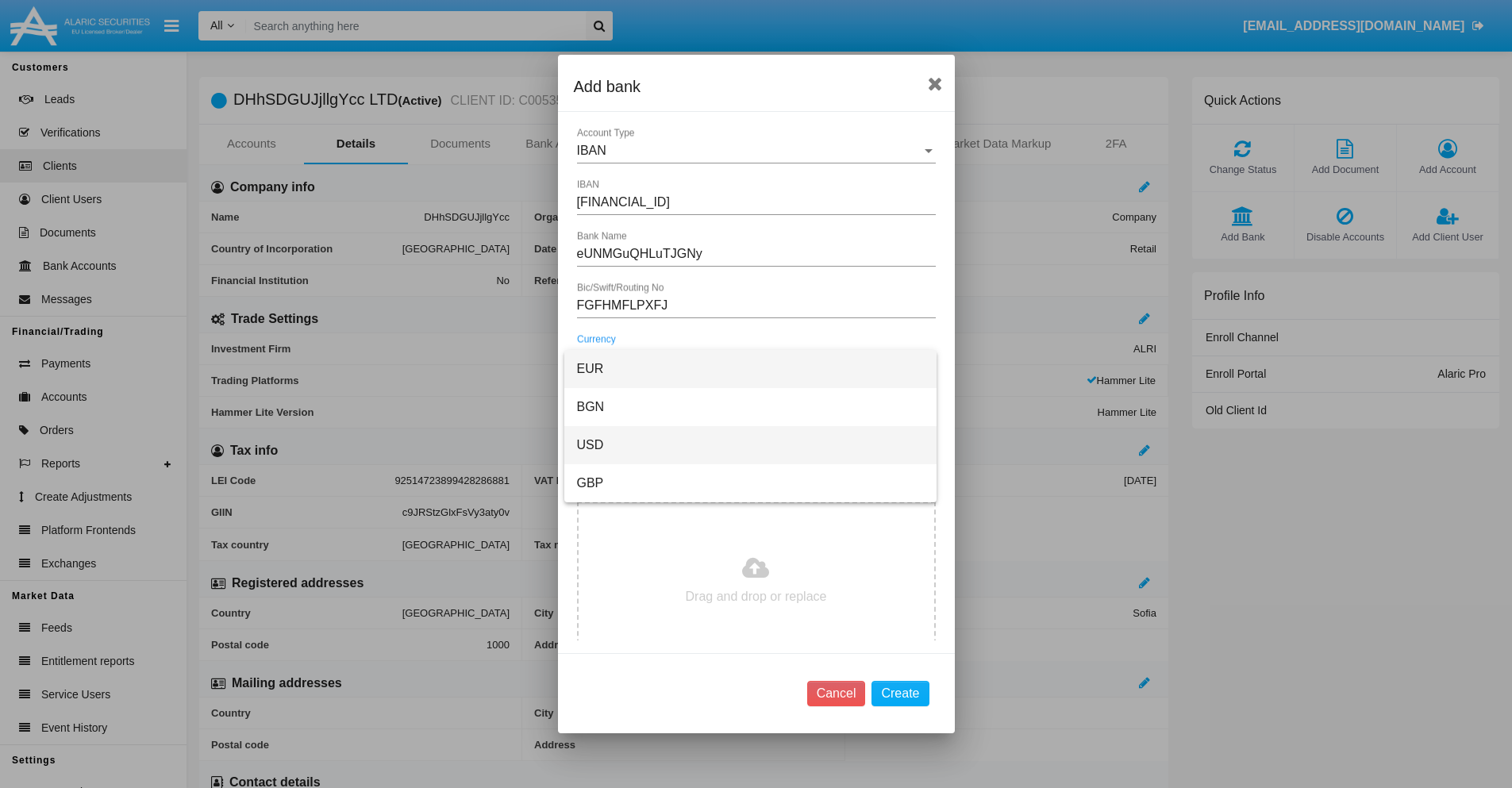
click at [750, 445] on span "USD" at bounding box center [750, 445] width 347 height 38
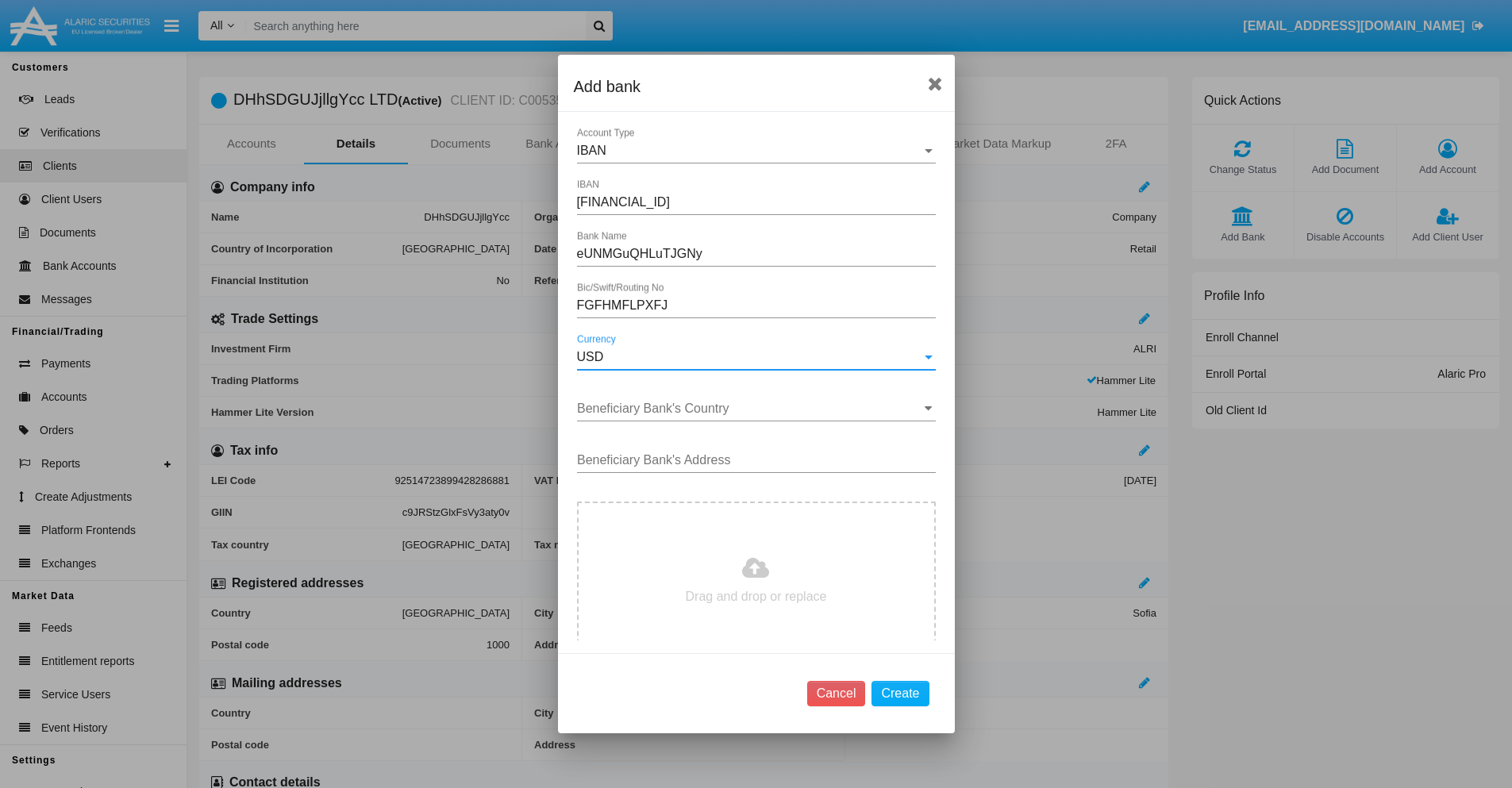
click at [750, 408] on input "Beneficiary Bank's Country" at bounding box center [756, 408] width 359 height 14
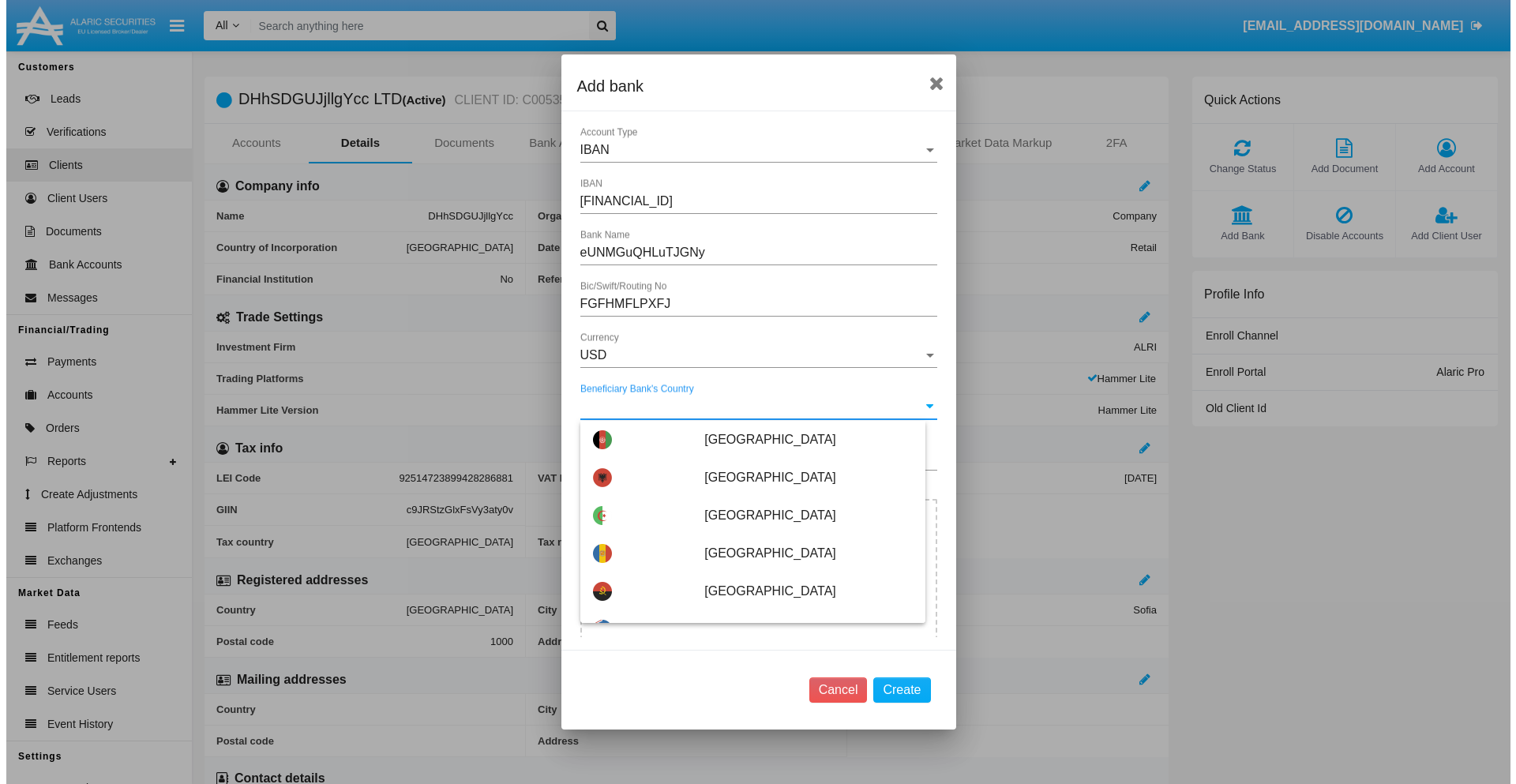
scroll to position [7452, 0]
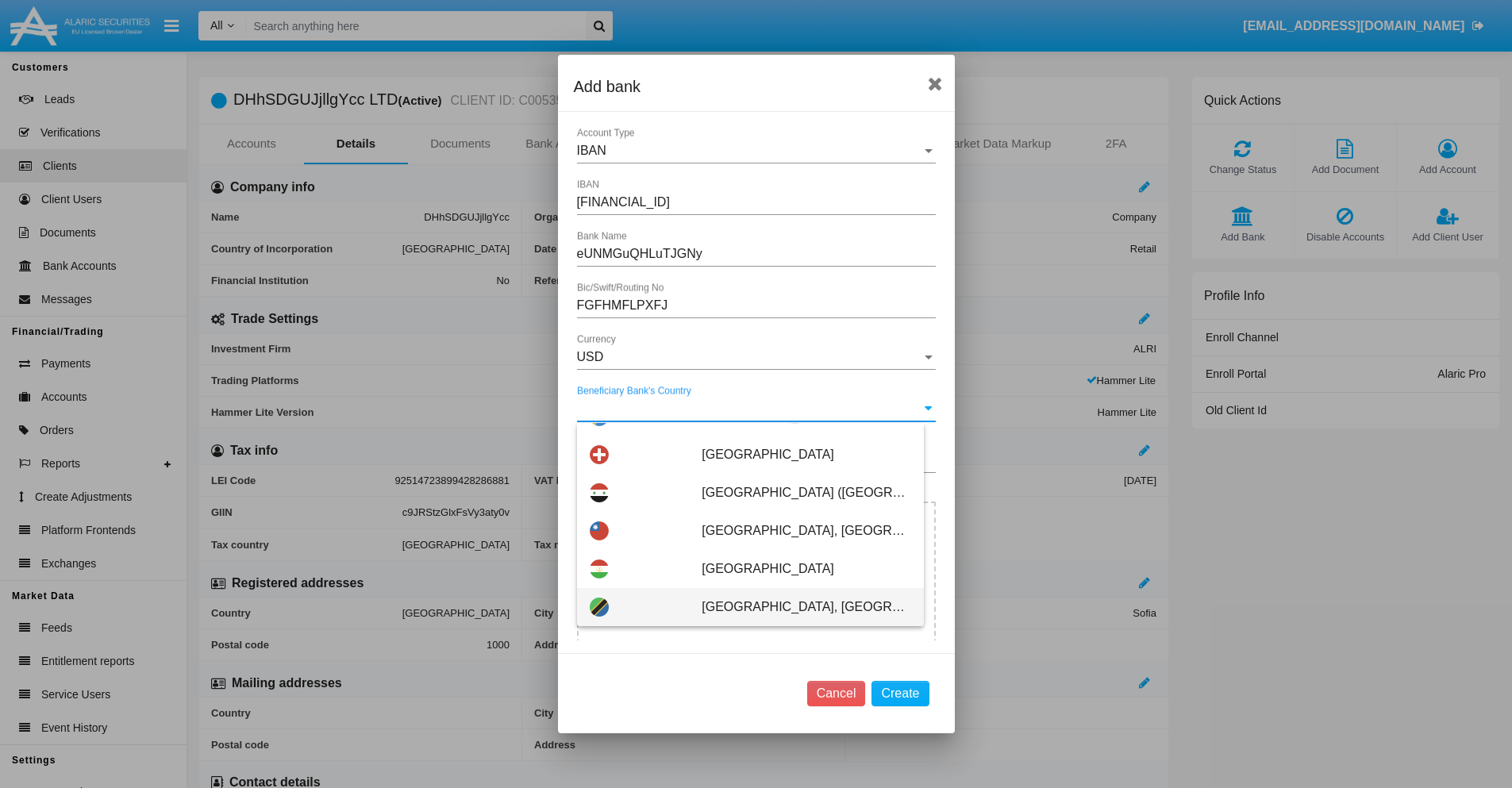
click at [798, 607] on span "Tanzania, United Republic of" at bounding box center [806, 607] width 209 height 38
type input "Tanzania, United Republic of"
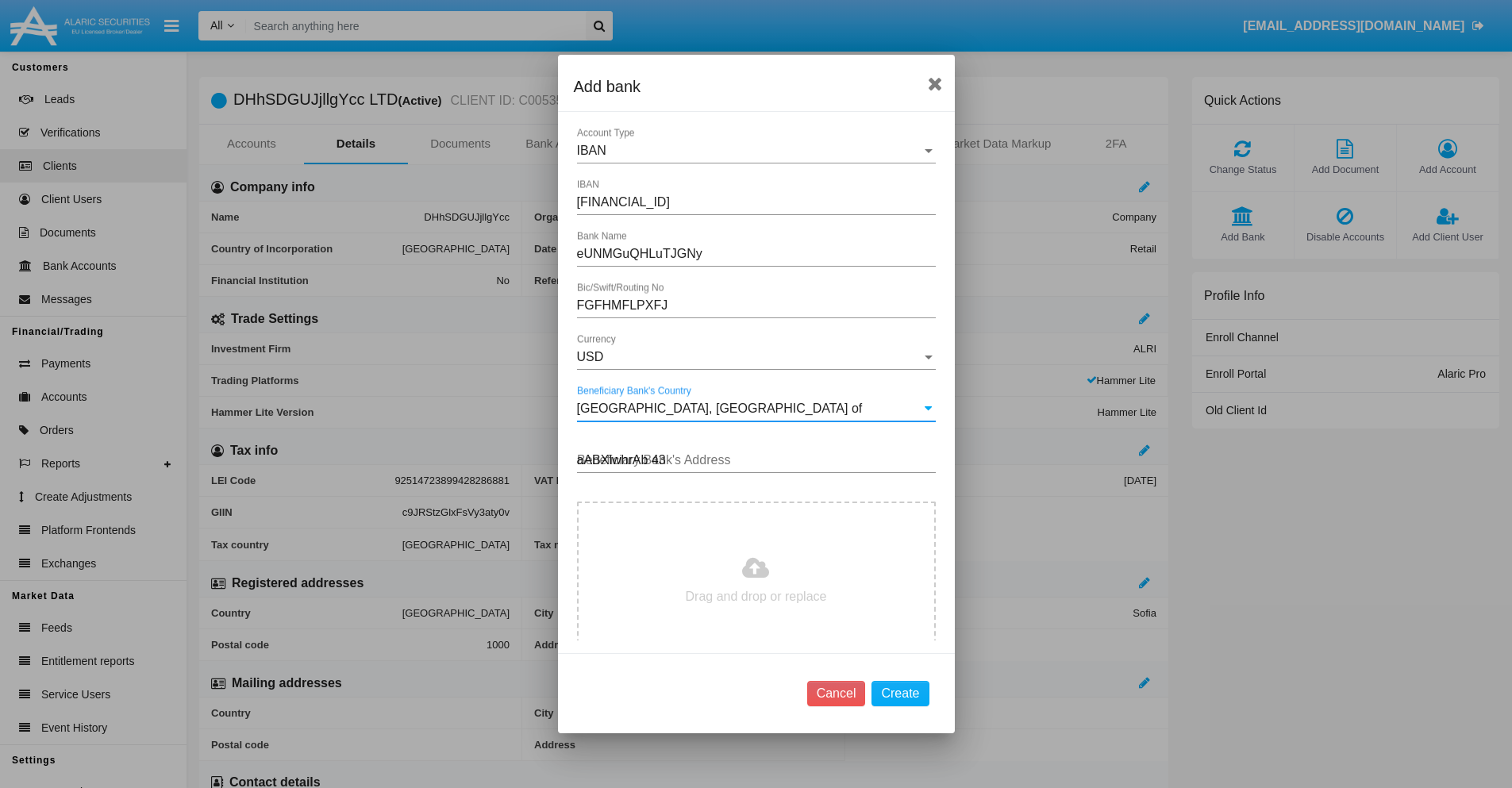
type input "aABXlwhrAb 435"
type input "C:\fakepath\bank-statement.png"
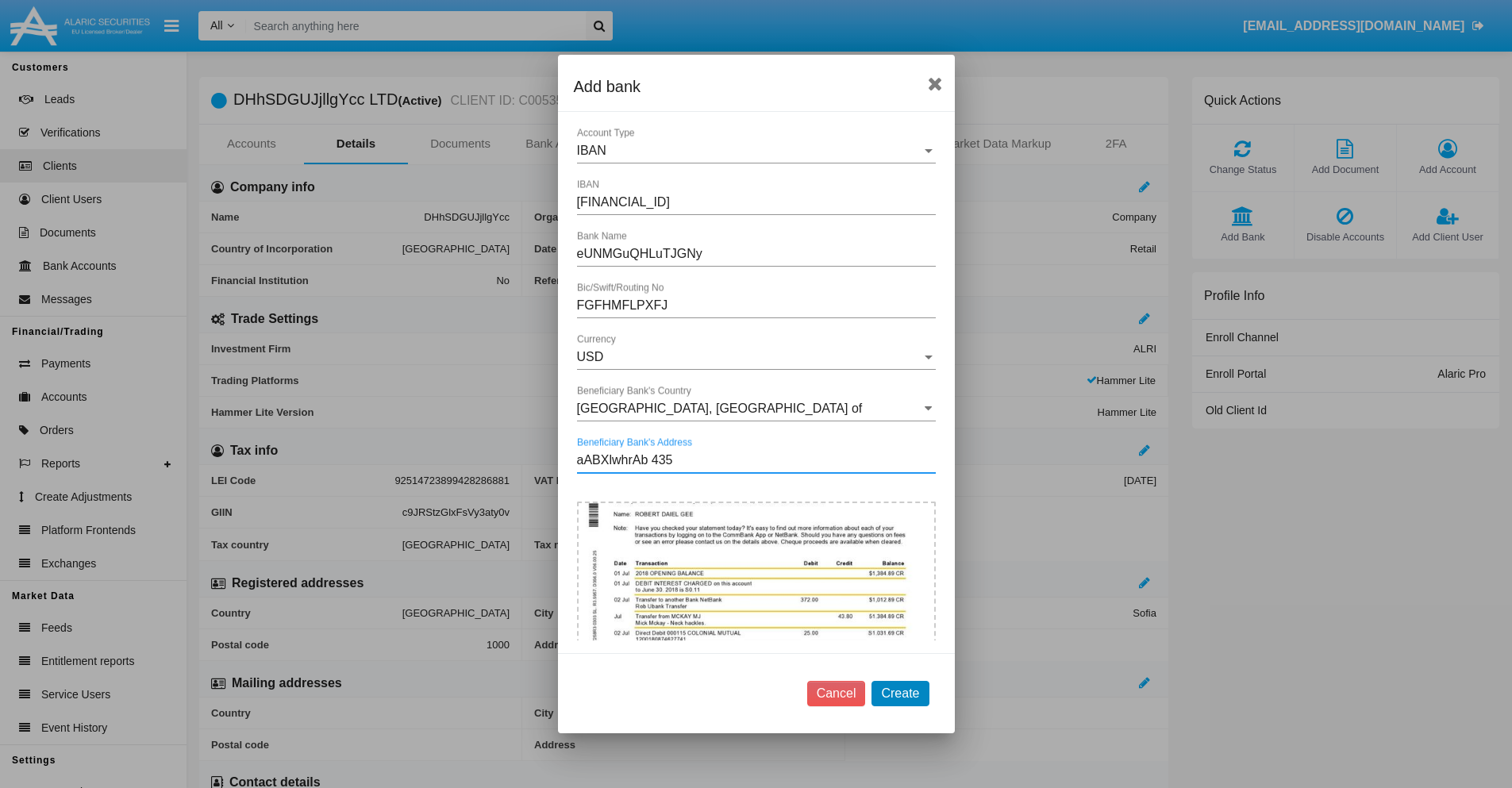
click at [900, 692] on button "Create" at bounding box center [900, 693] width 57 height 25
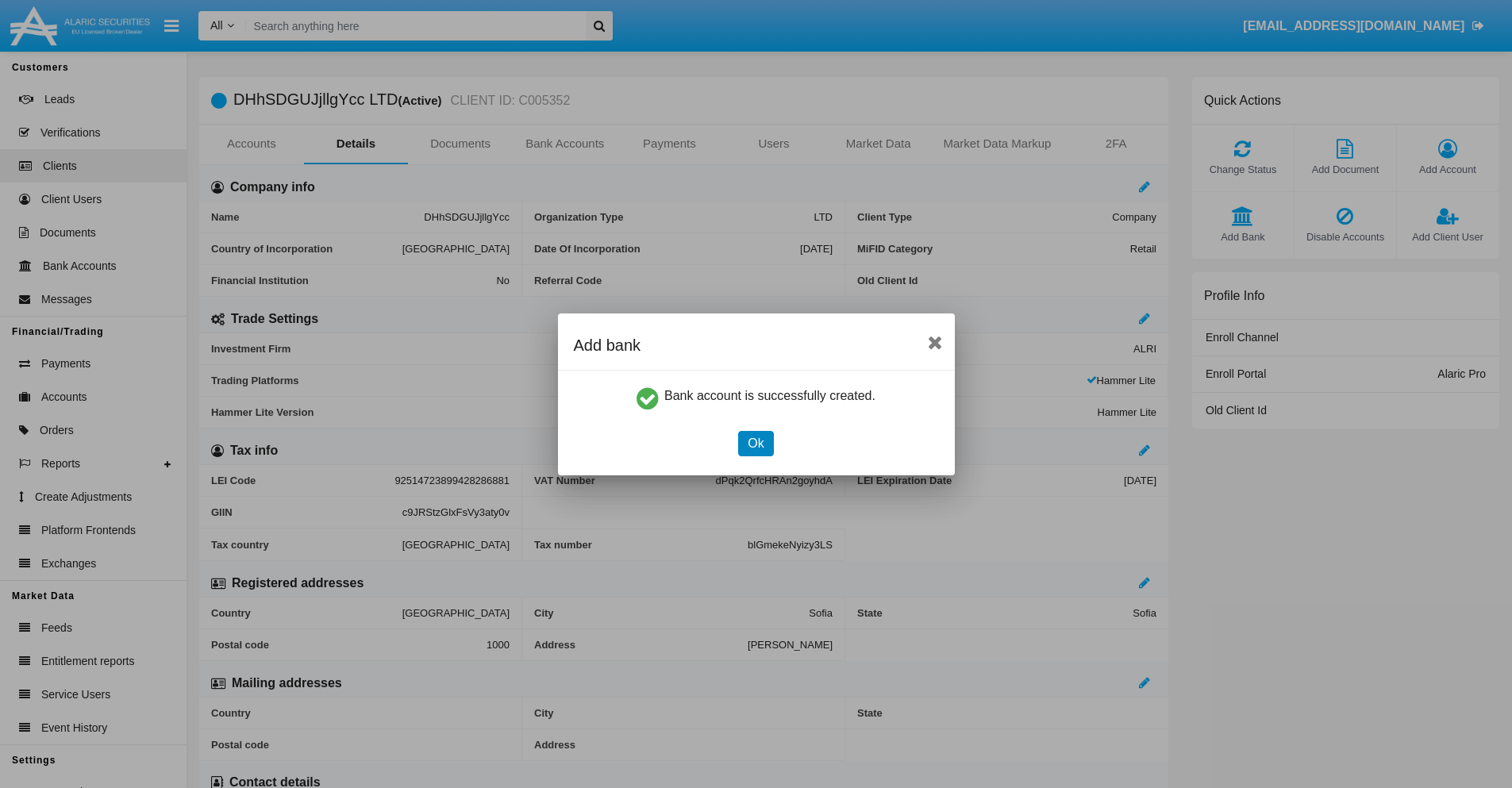
click at [756, 443] on button "Ok" at bounding box center [756, 443] width 35 height 25
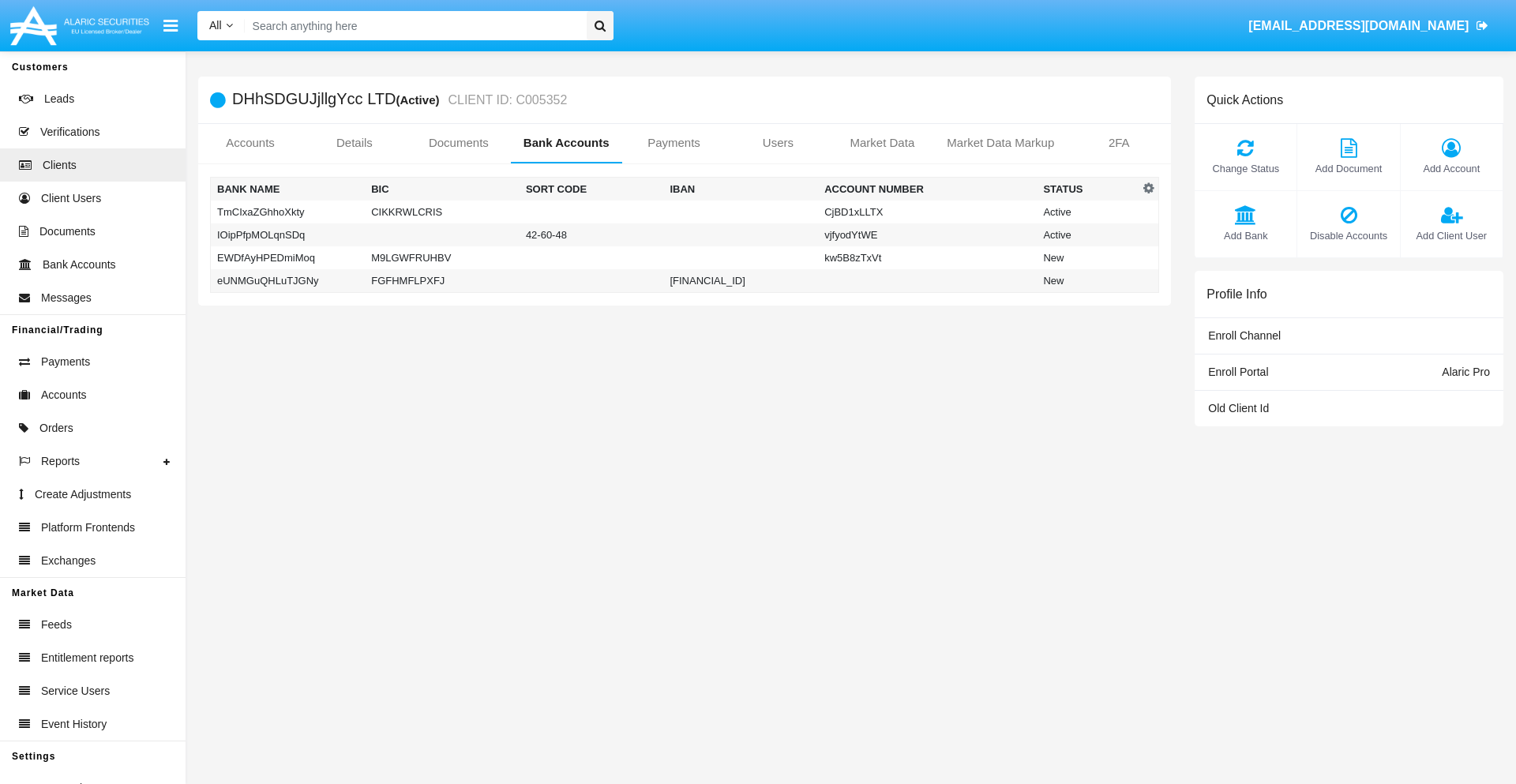
click at [288, 280] on td "eUNMGuQHLuTJGNy" at bounding box center [288, 280] width 154 height 24
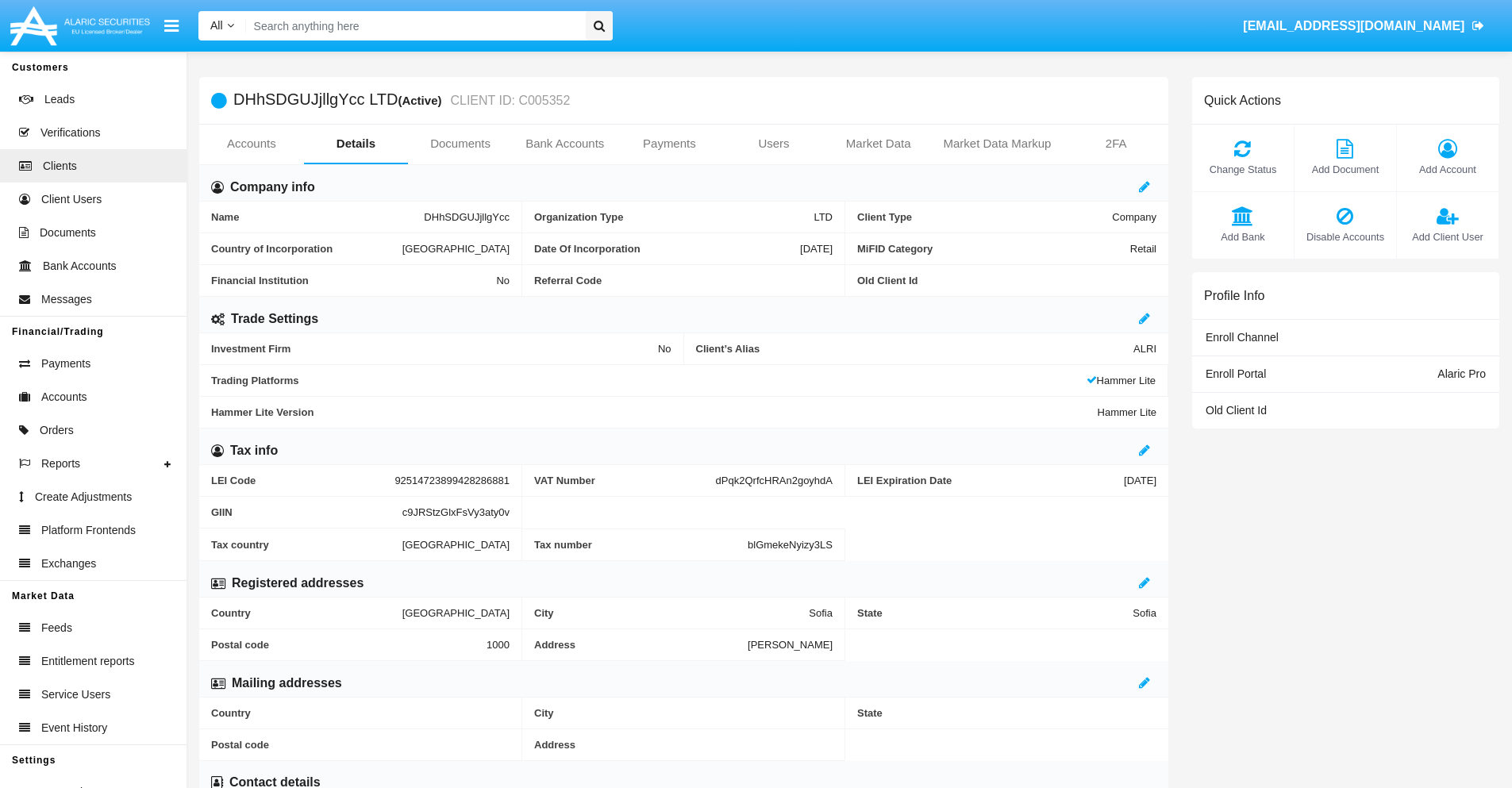
click at [1242, 237] on span "Add Bank" at bounding box center [1242, 237] width 86 height 15
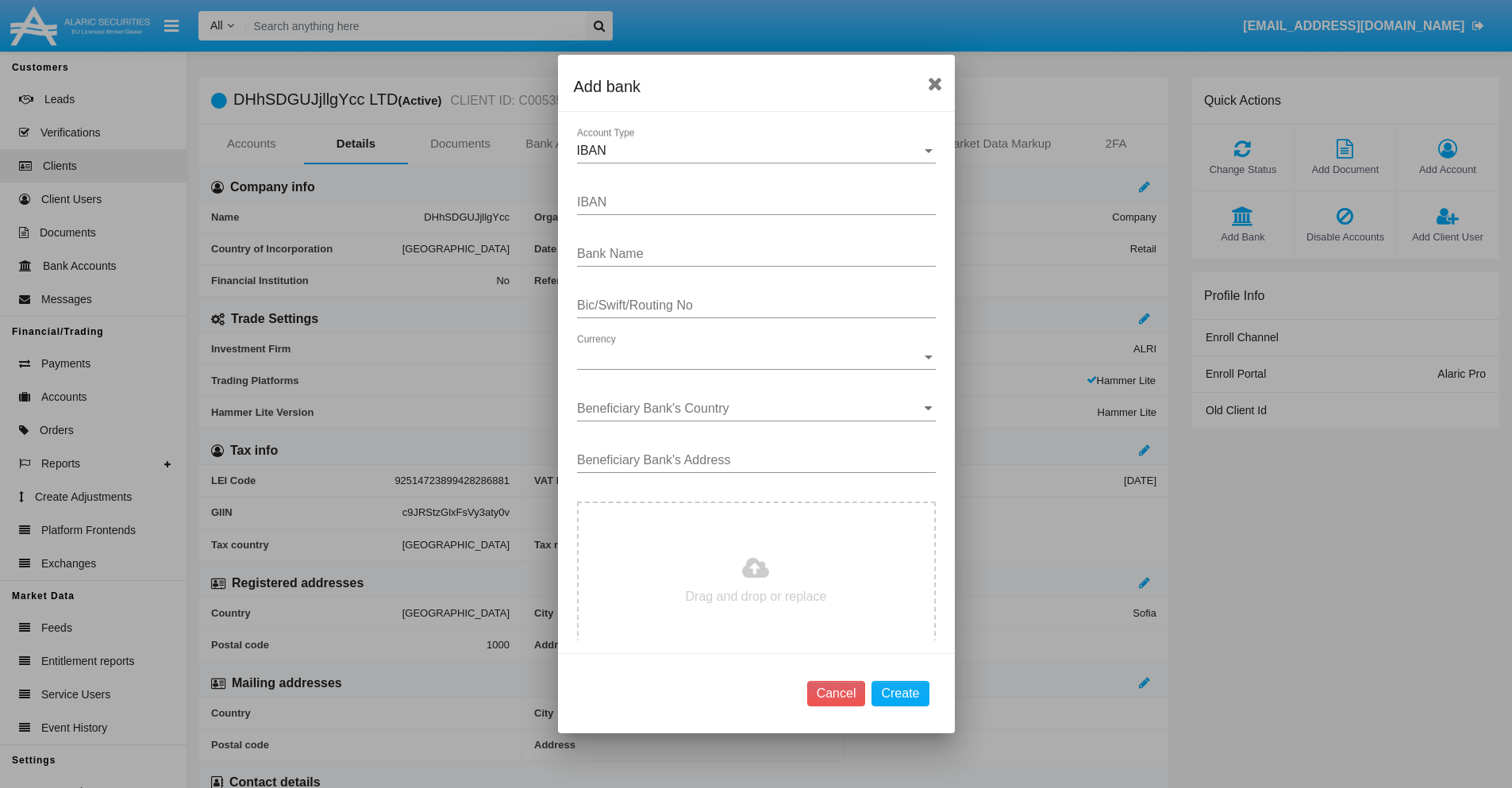
click at [750, 151] on div "IBAN" at bounding box center [749, 150] width 345 height 14
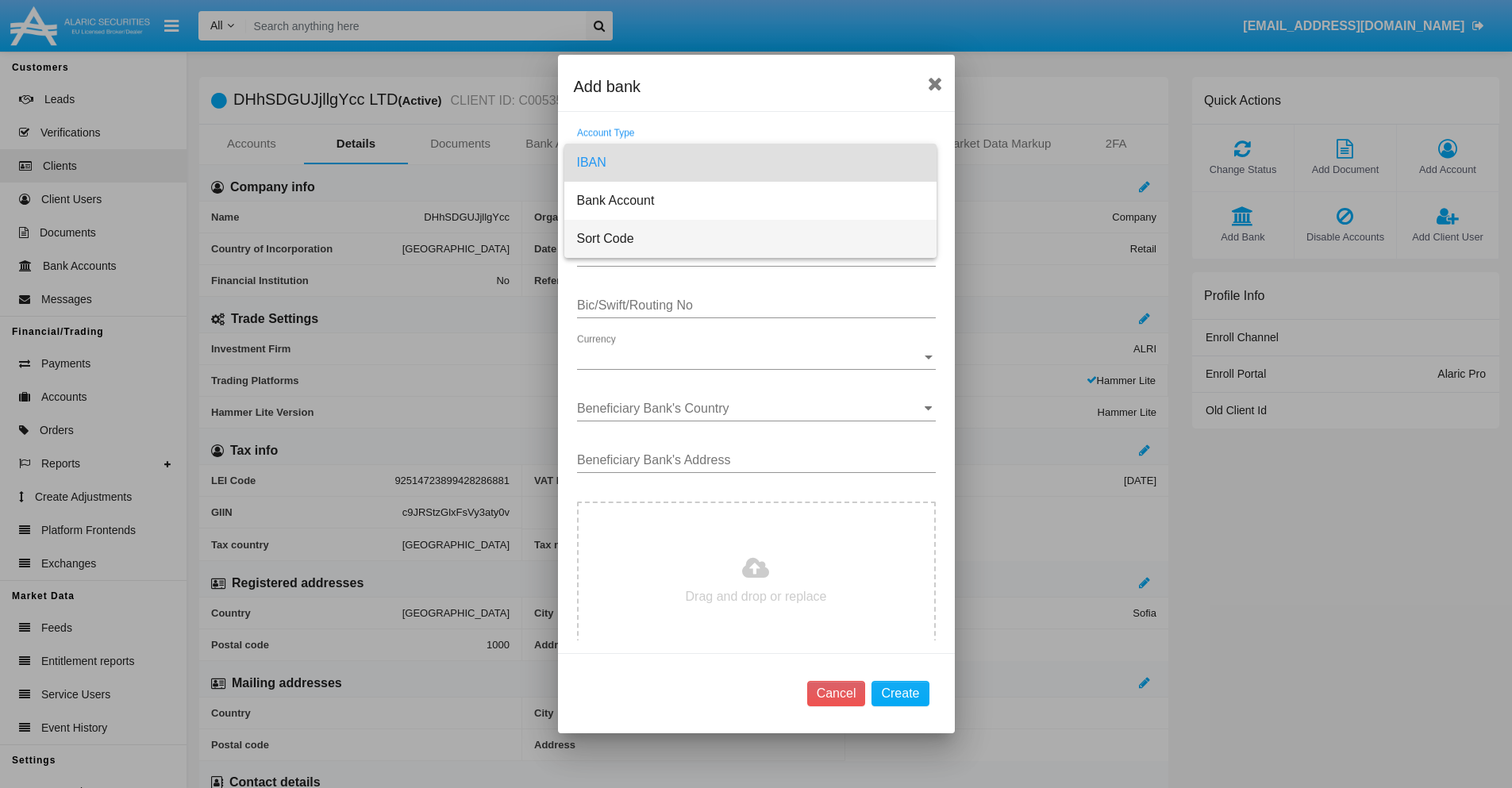
click at [750, 238] on span "Sort Code" at bounding box center [750, 238] width 347 height 38
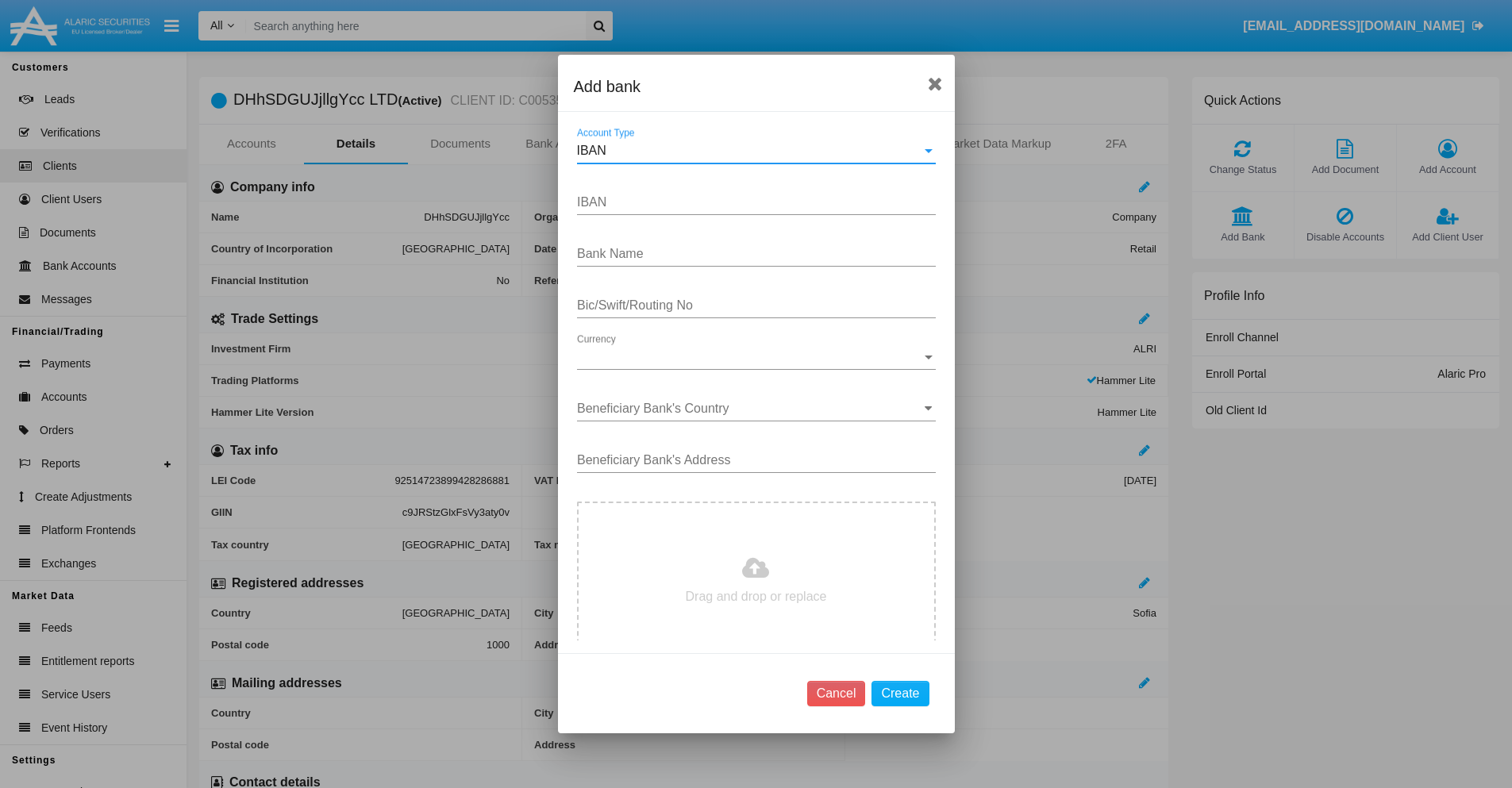
type input "[GEOGRAPHIC_DATA]"
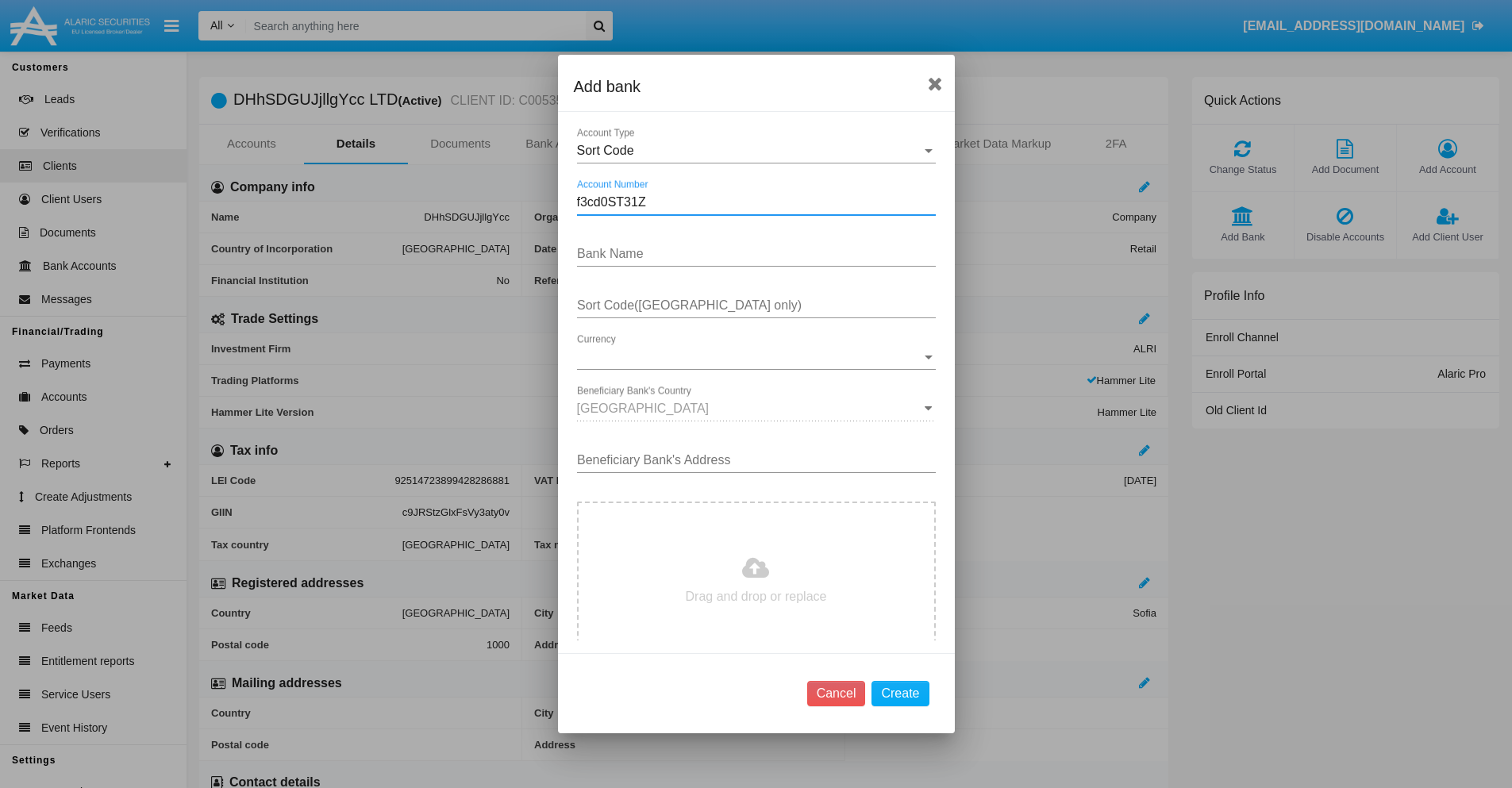
type input "f3cd0ST31Z"
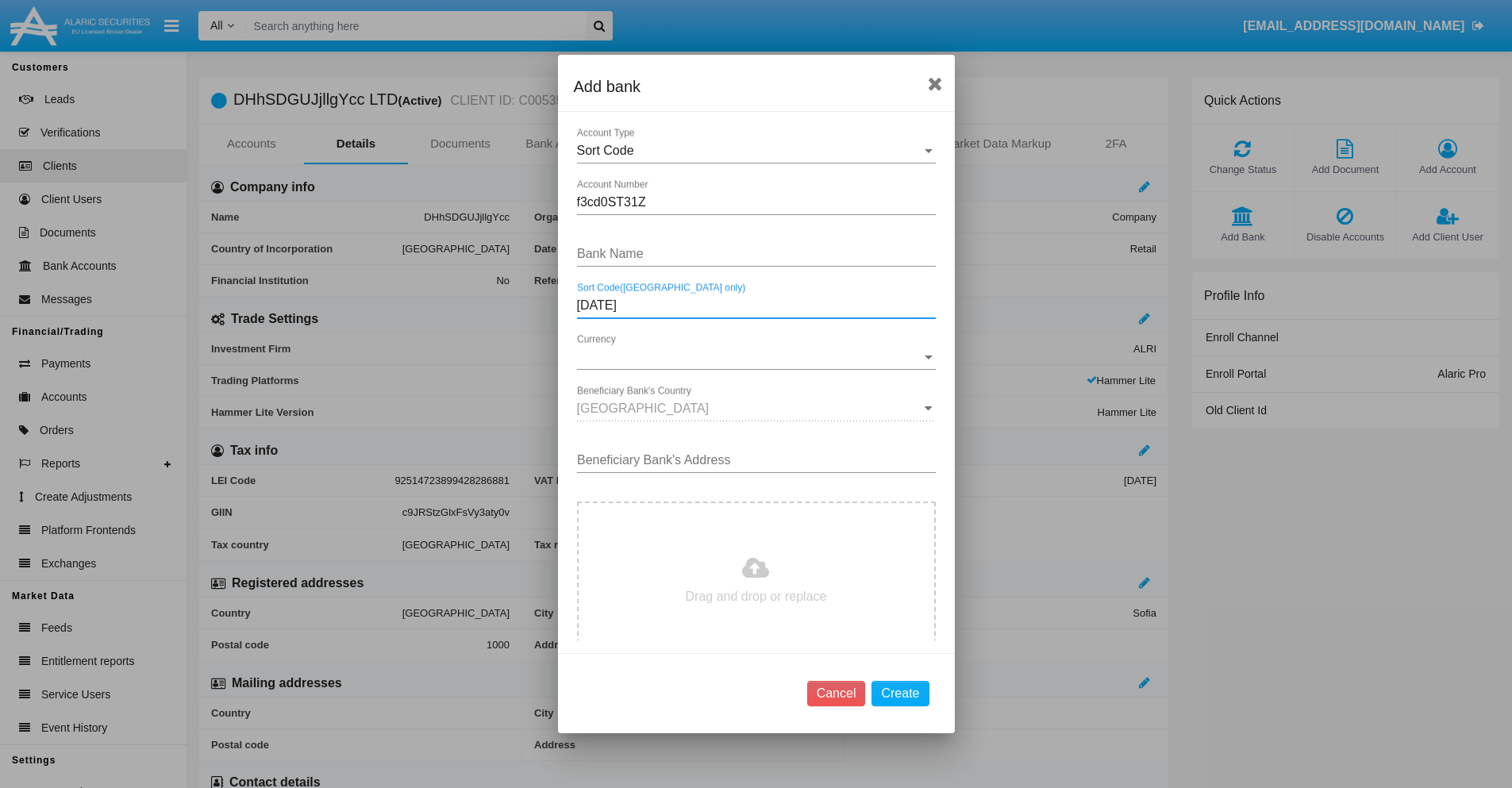
type input "[DATE]"
type input "kGNlrauQhCtCdyZ"
click at [750, 357] on span "Currency" at bounding box center [749, 357] width 345 height 14
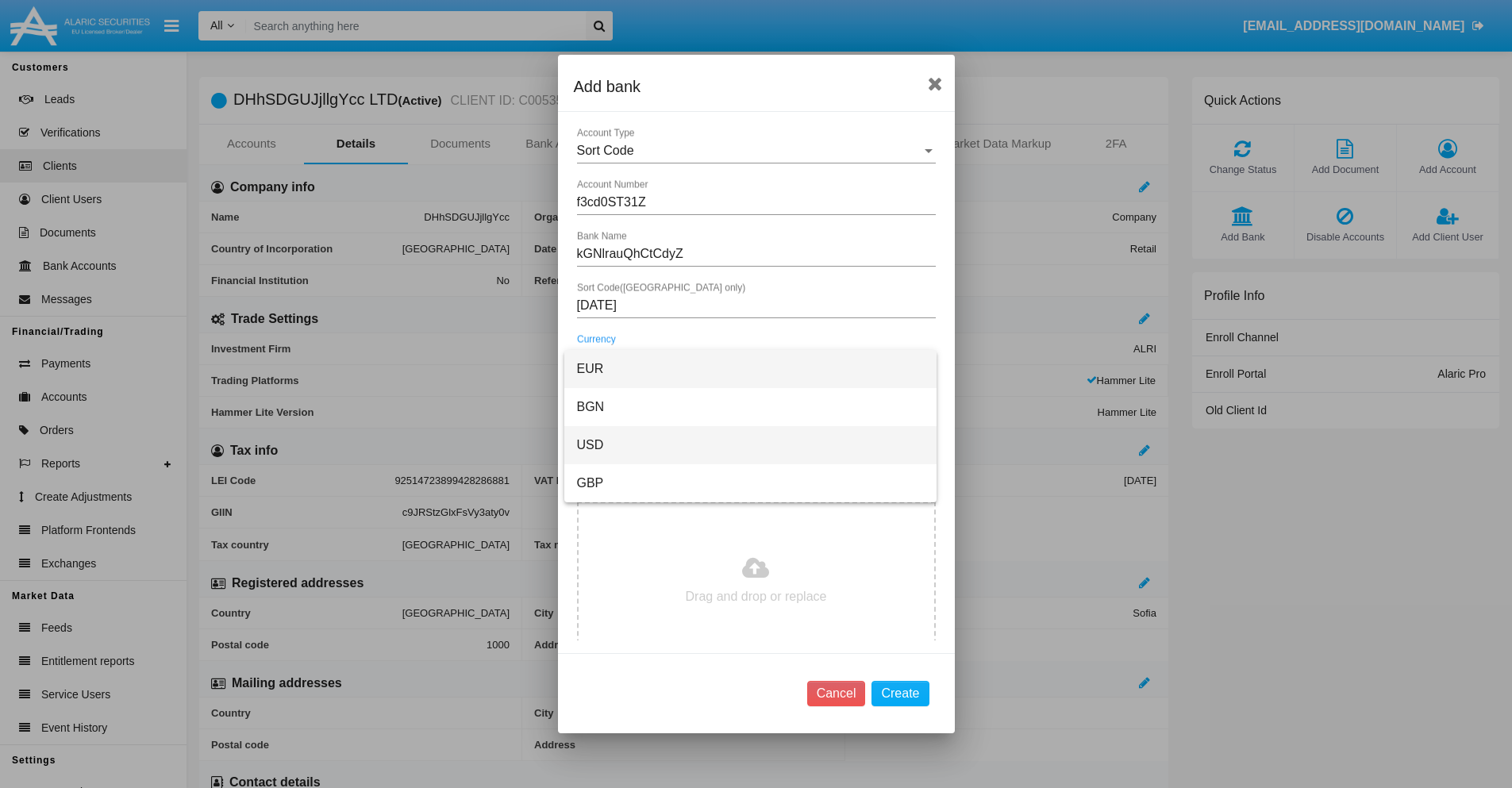
click at [750, 445] on span "USD" at bounding box center [750, 445] width 347 height 38
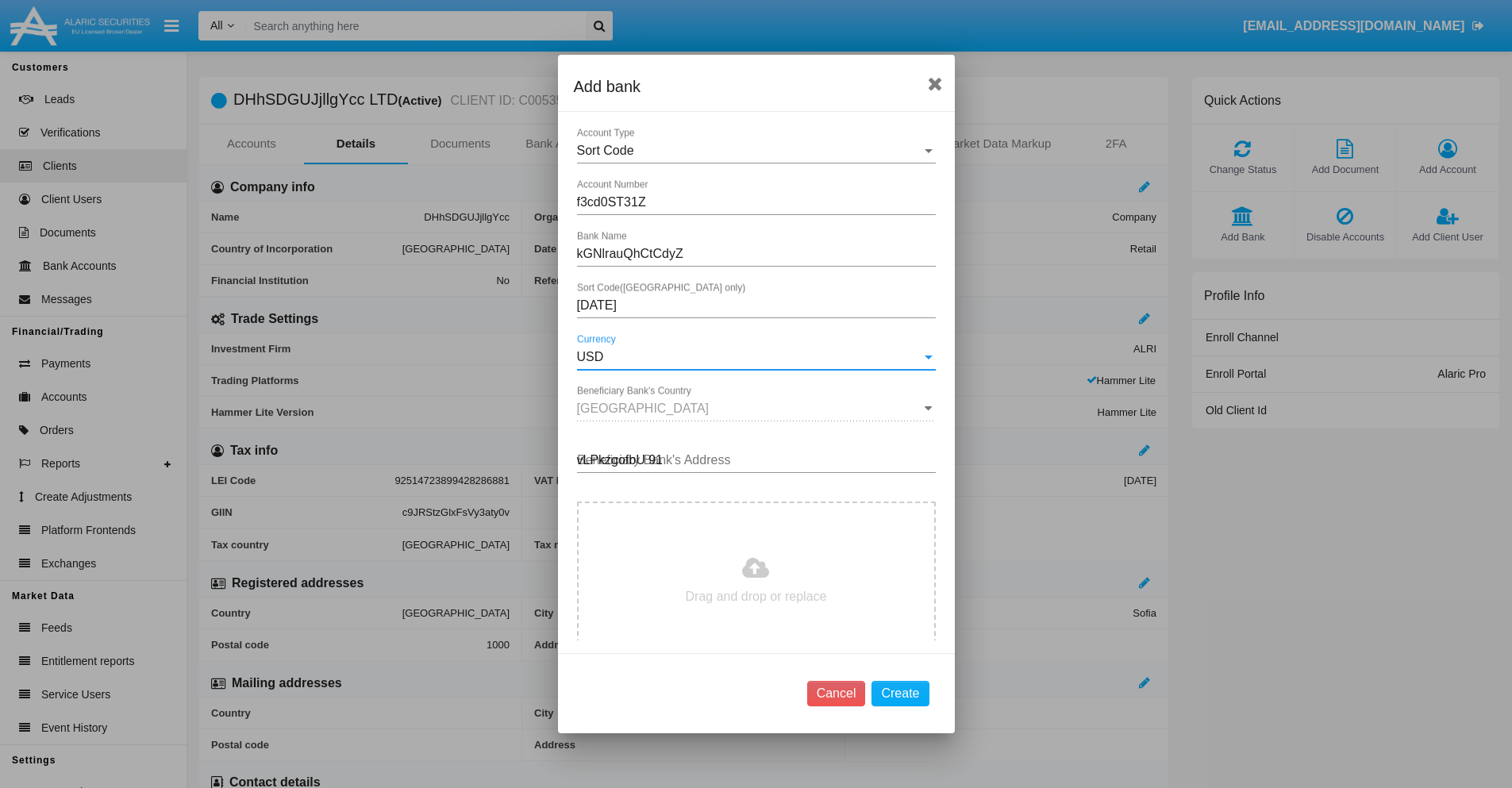
type input "vLPkzgofbU 911"
type input "C:\fakepath\bank-statement.png"
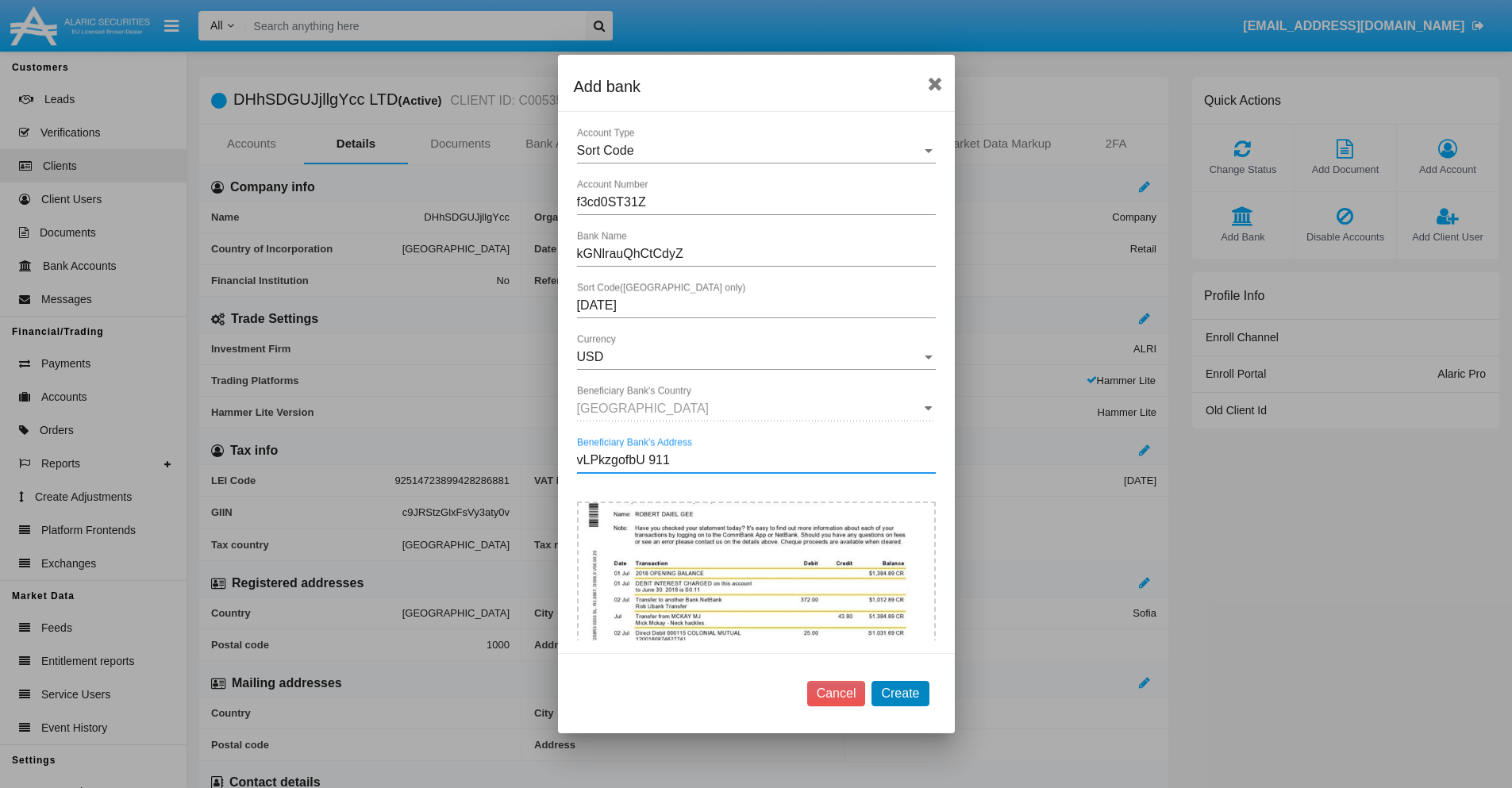
click at [900, 692] on button "Create" at bounding box center [900, 693] width 57 height 25
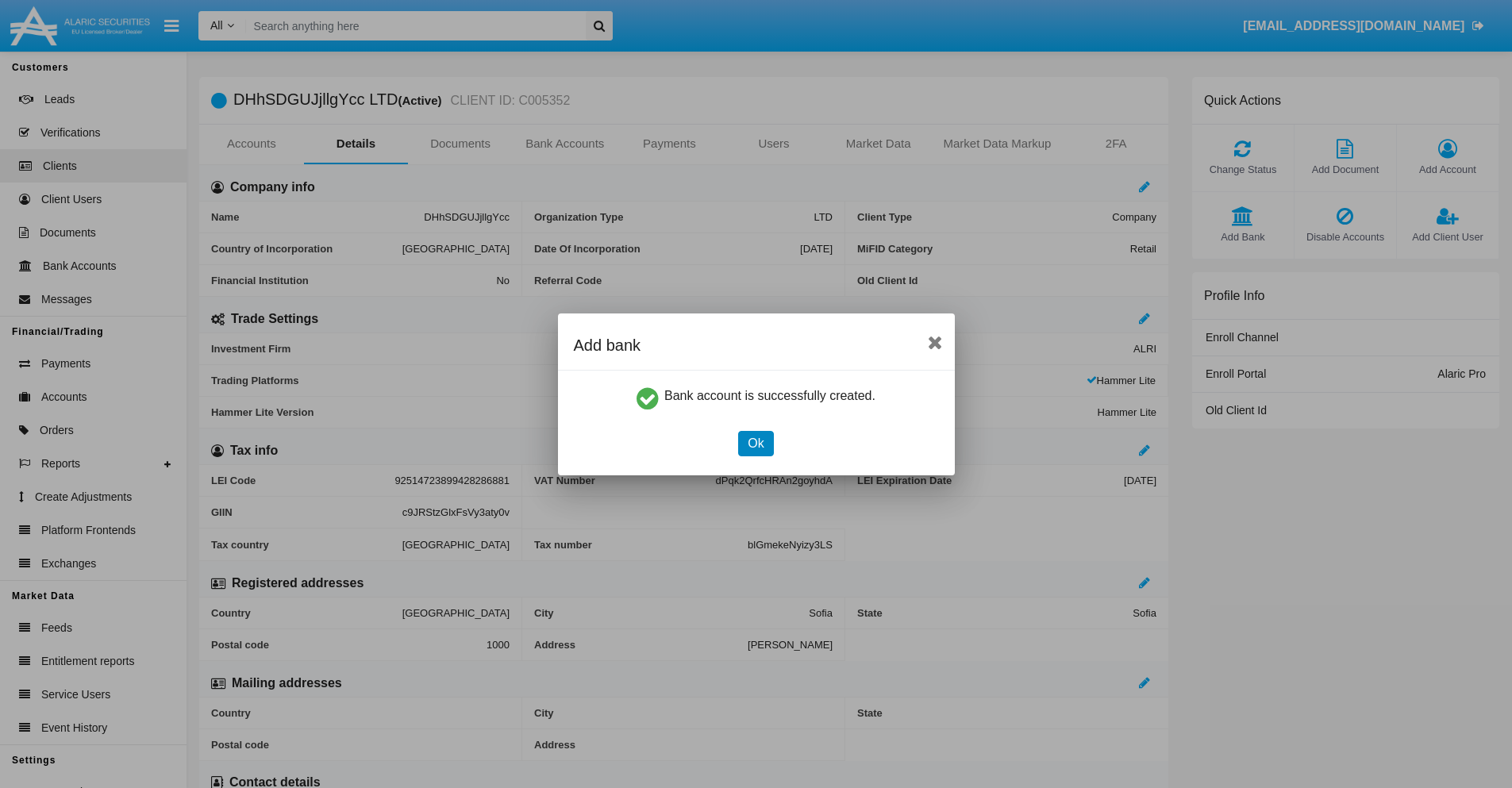
click at [756, 443] on button "Ok" at bounding box center [756, 443] width 35 height 25
